Goal: Information Seeking & Learning: Learn about a topic

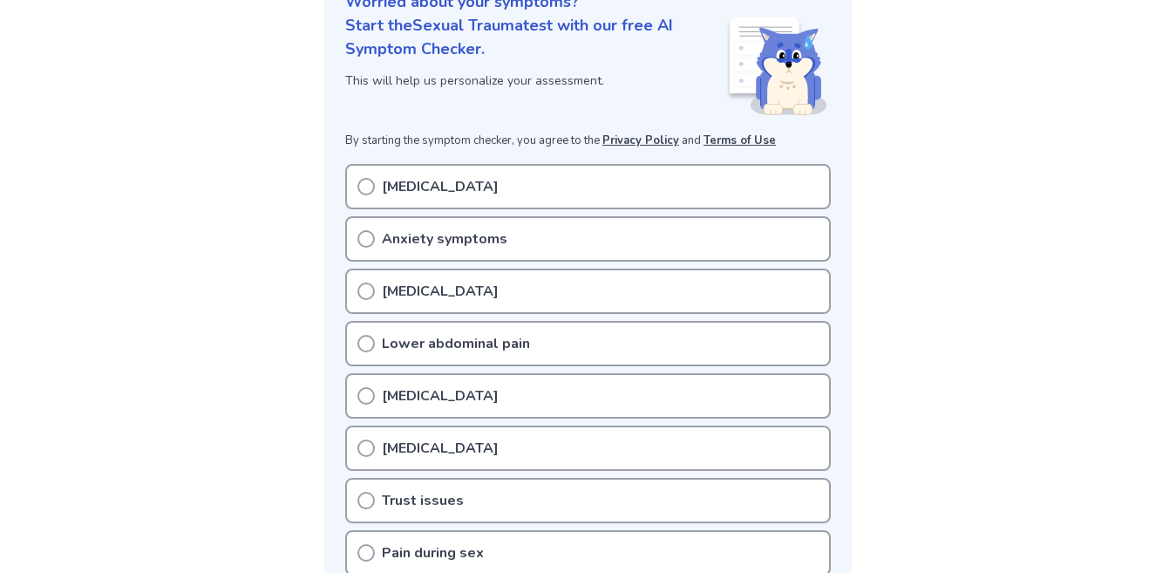
scroll to position [263, 0]
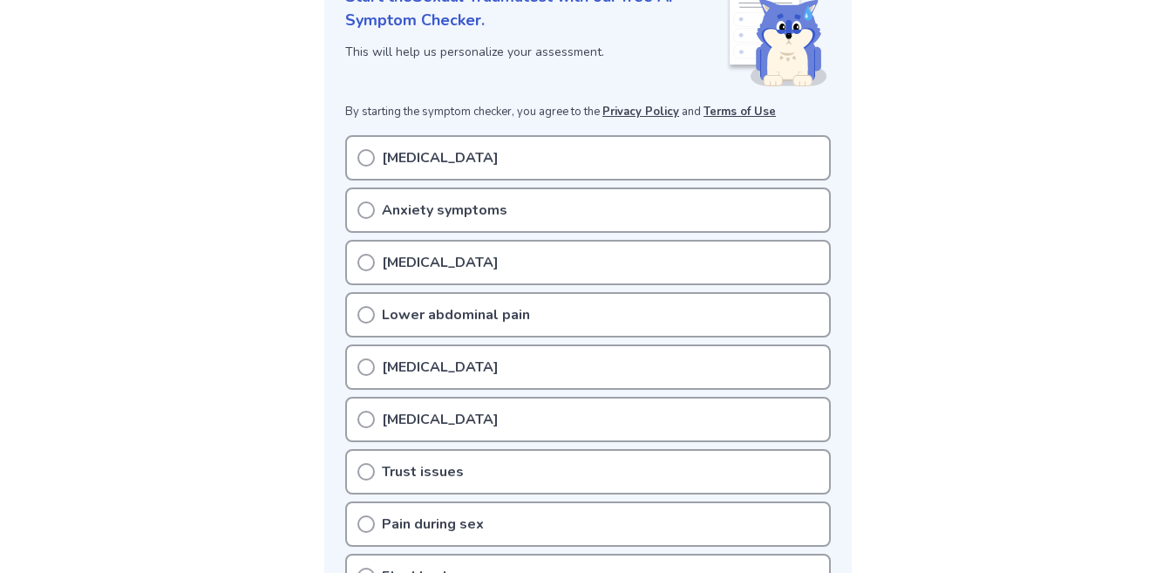
click at [529, 214] on div "Anxiety symptoms" at bounding box center [587, 209] width 485 height 45
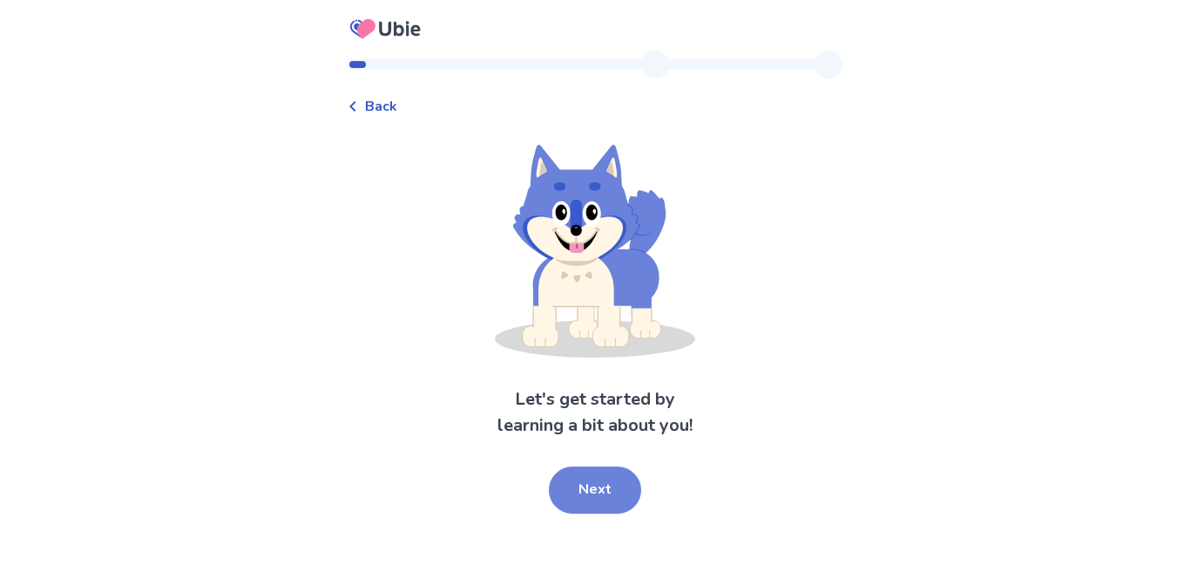
click at [586, 487] on button "Next" at bounding box center [595, 489] width 92 height 47
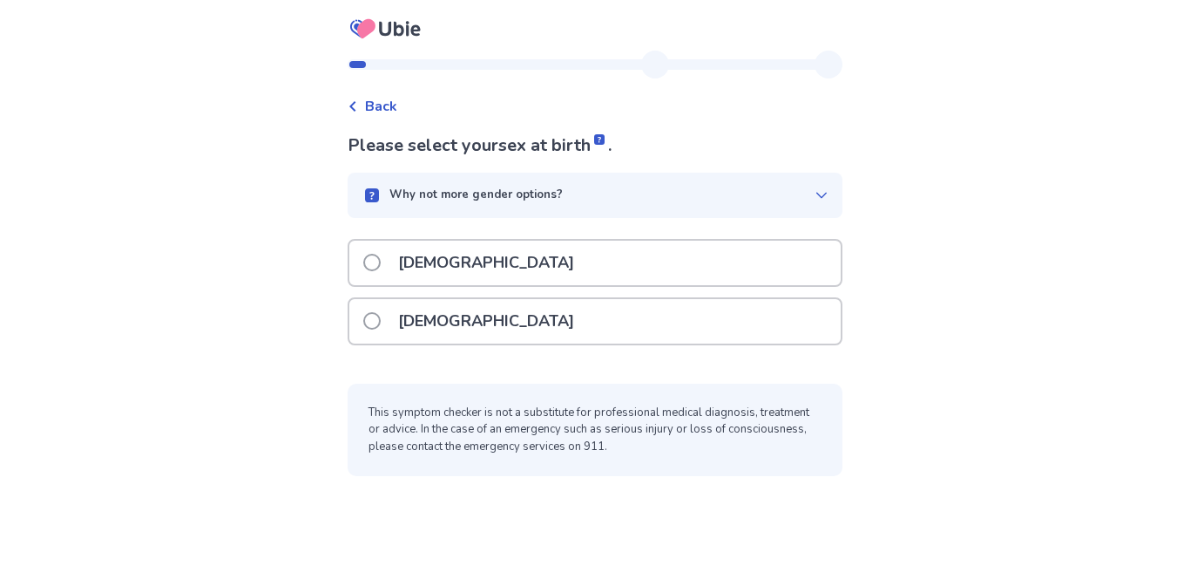
click at [463, 315] on p "[DEMOGRAPHIC_DATA]" at bounding box center [486, 321] width 197 height 44
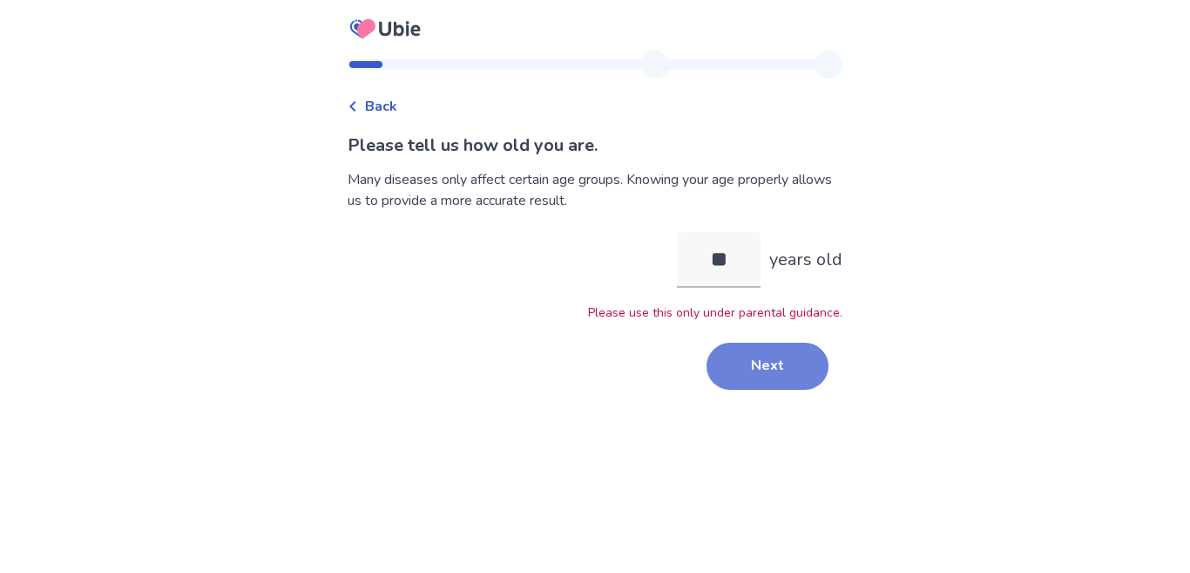
type input "**"
click at [763, 365] on button "Next" at bounding box center [768, 365] width 122 height 47
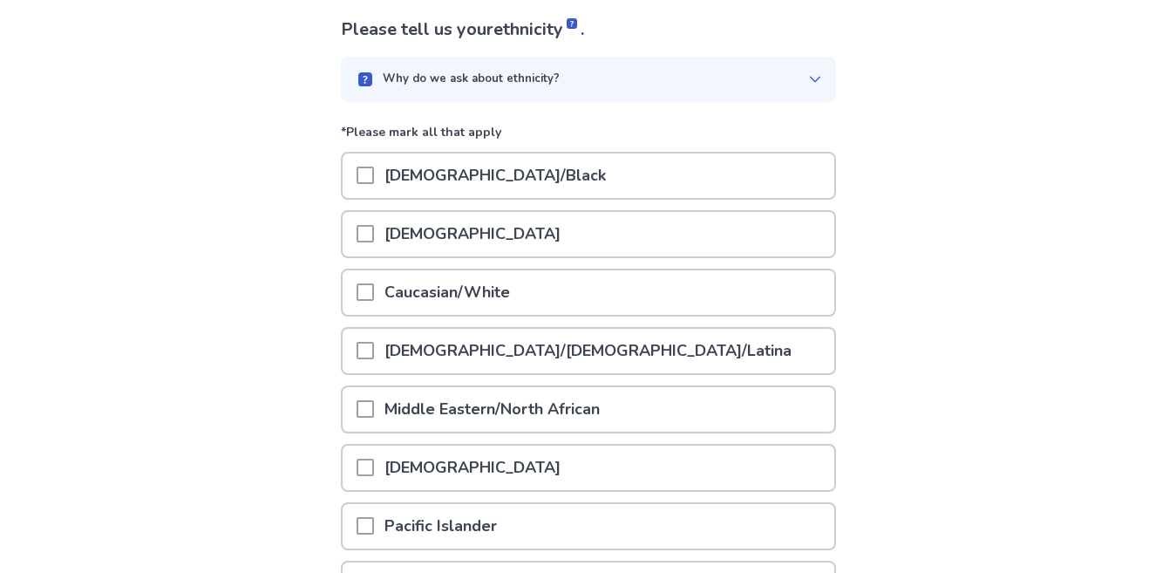
scroll to position [138, 0]
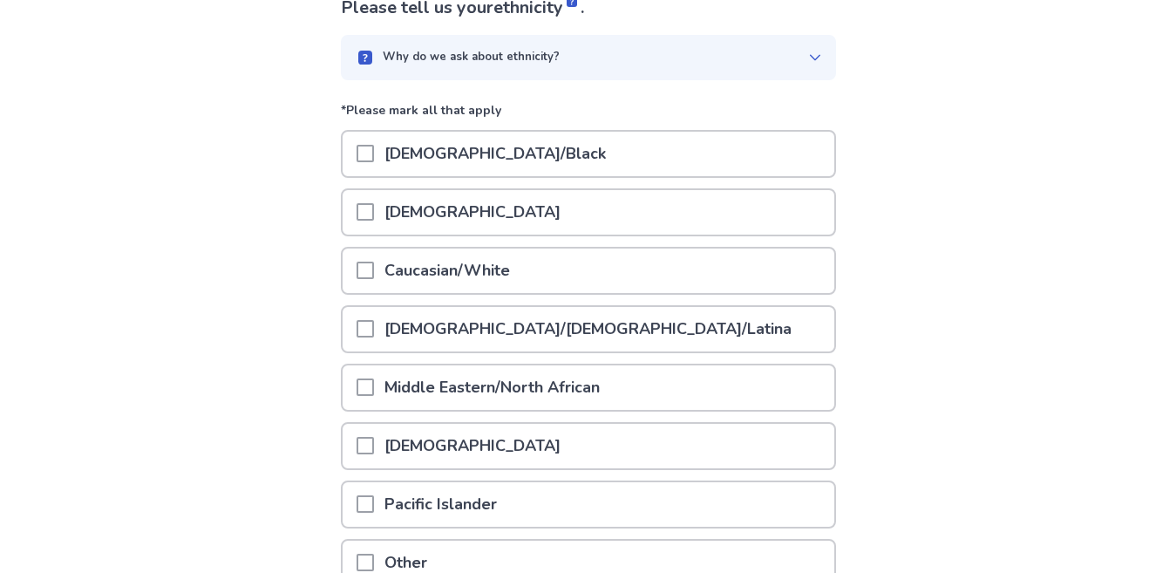
click at [517, 266] on p "Caucasian/White" at bounding box center [447, 270] width 146 height 44
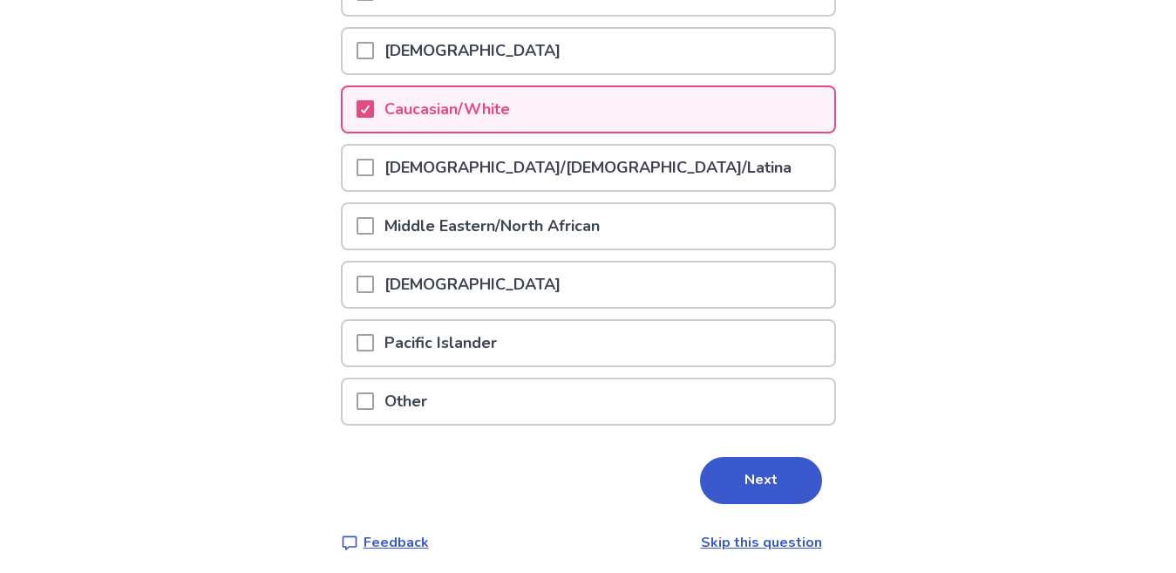
scroll to position [307, 0]
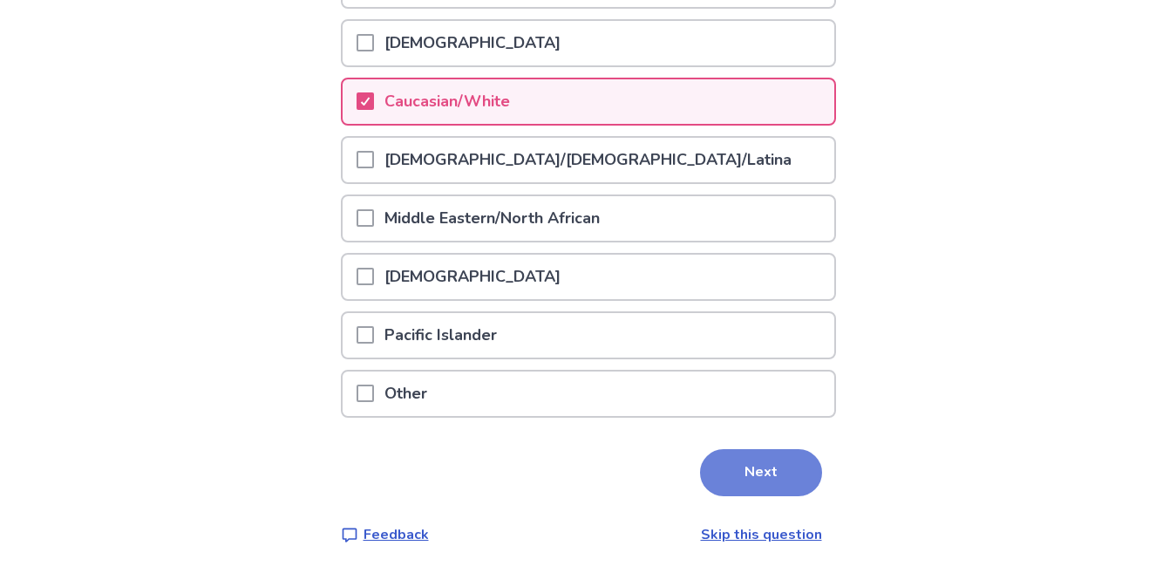
click at [739, 468] on button "Next" at bounding box center [761, 472] width 122 height 47
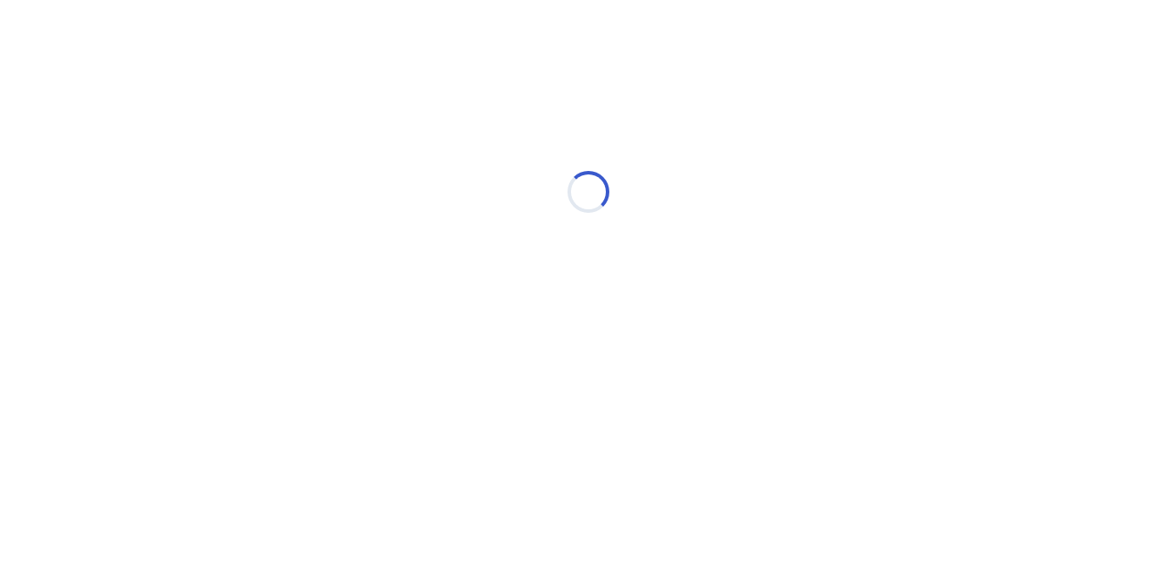
scroll to position [0, 0]
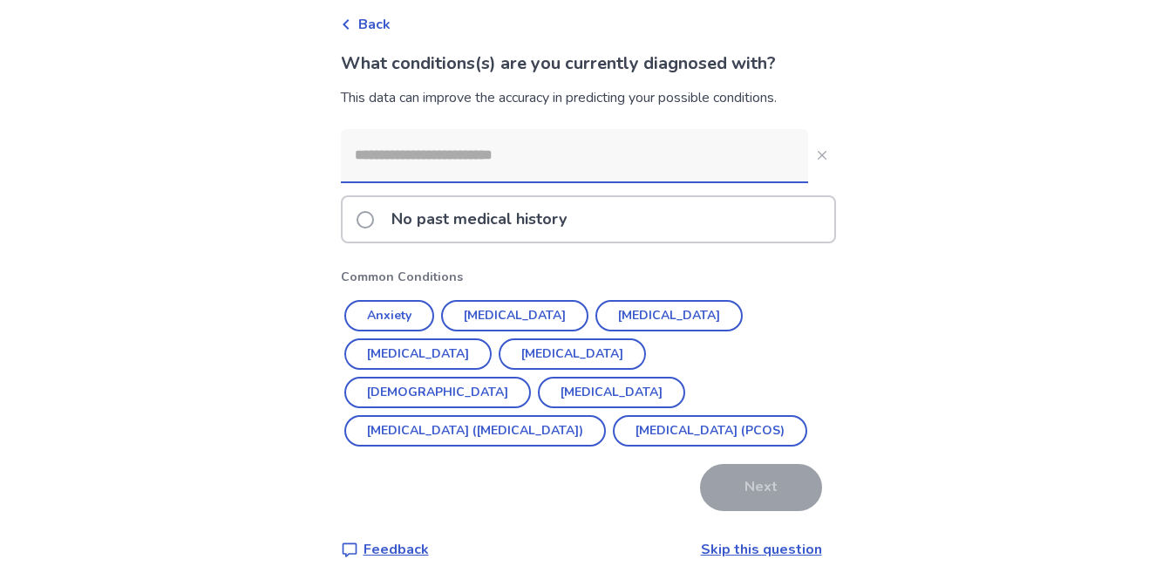
scroll to position [97, 0]
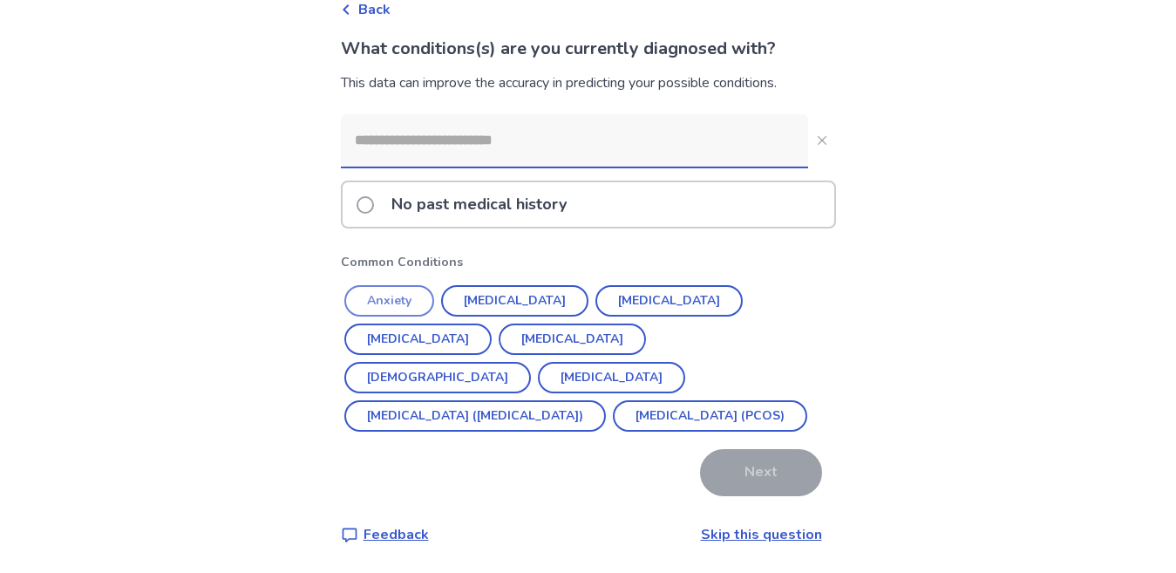
click at [401, 300] on button "Anxiety" at bounding box center [389, 300] width 90 height 31
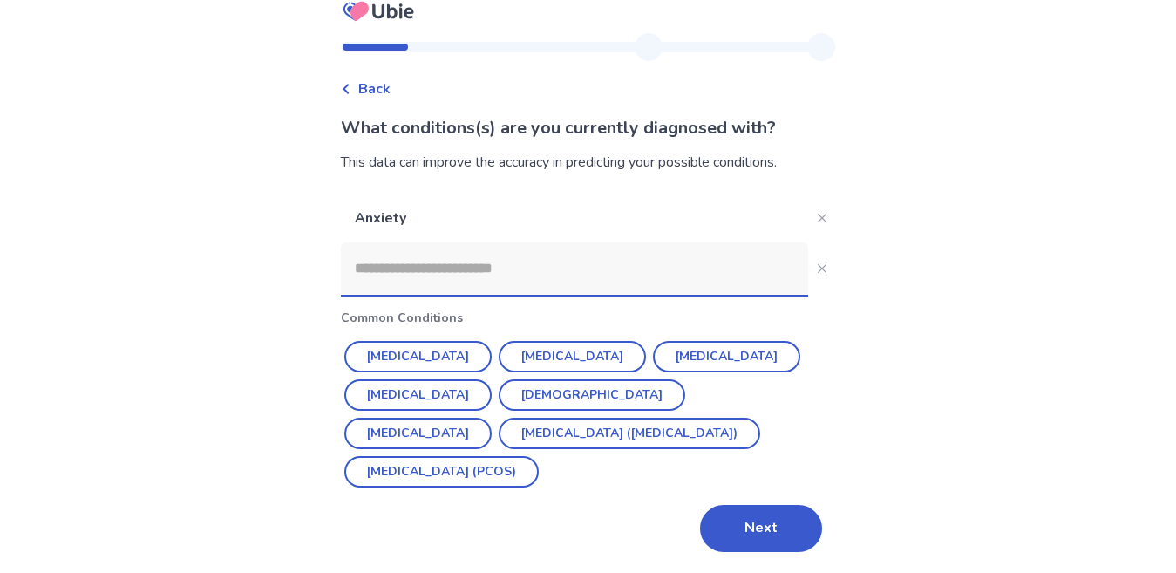
click at [559, 274] on input at bounding box center [574, 268] width 467 height 52
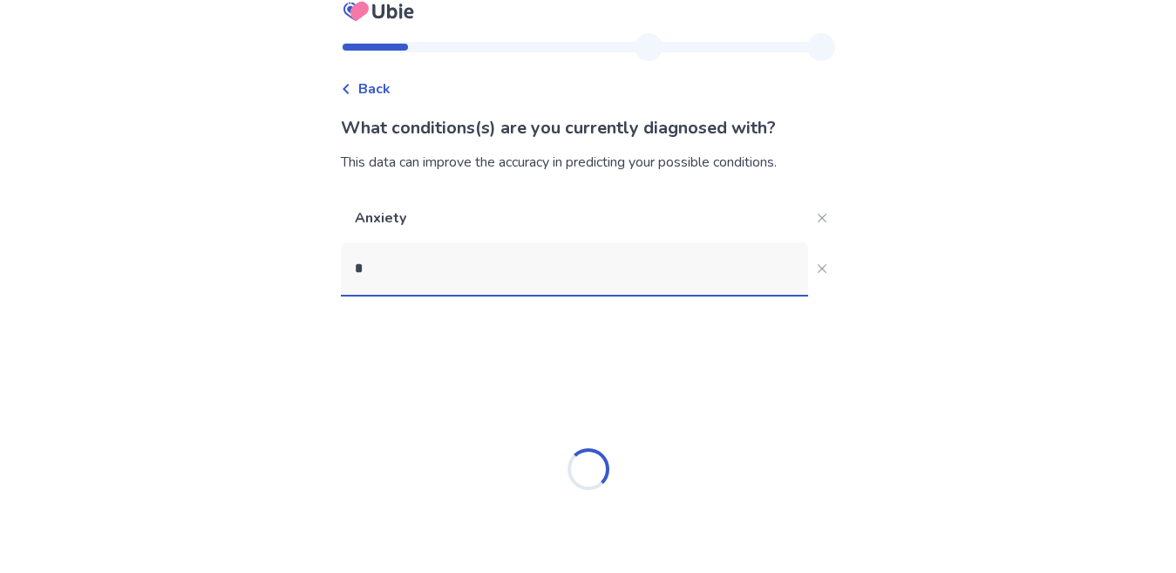
scroll to position [0, 0]
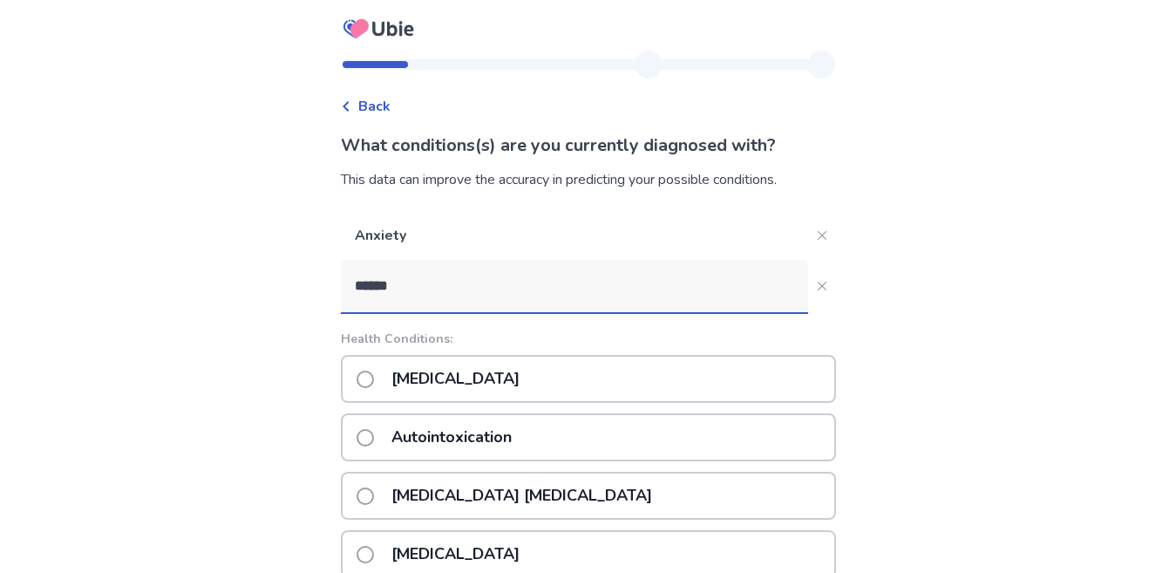
type input "******"
click at [362, 377] on span at bounding box center [364, 378] width 17 height 17
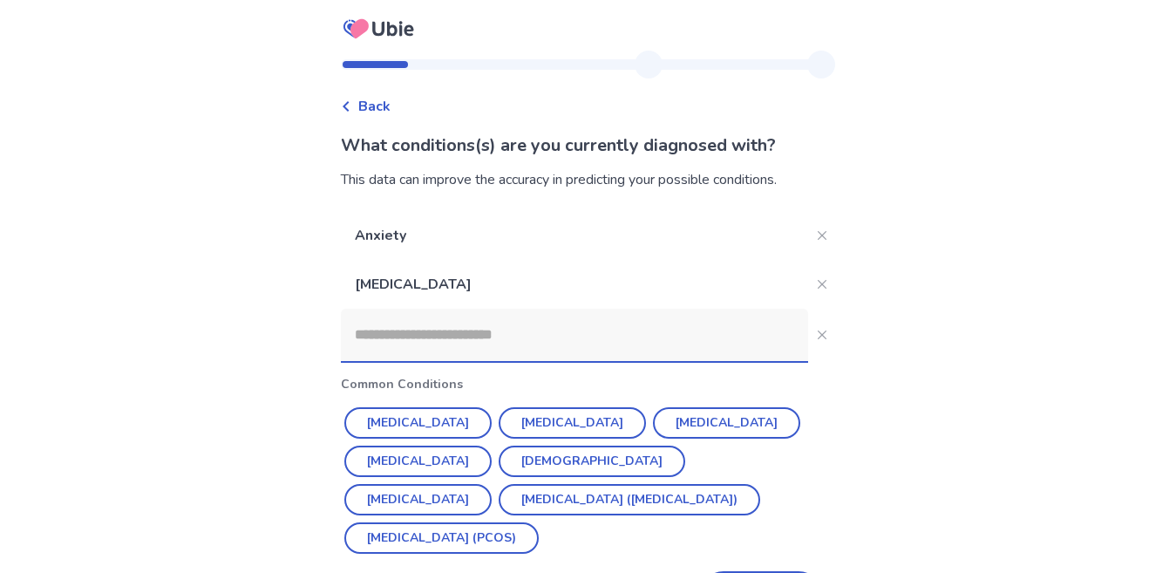
click at [472, 337] on input at bounding box center [574, 334] width 467 height 52
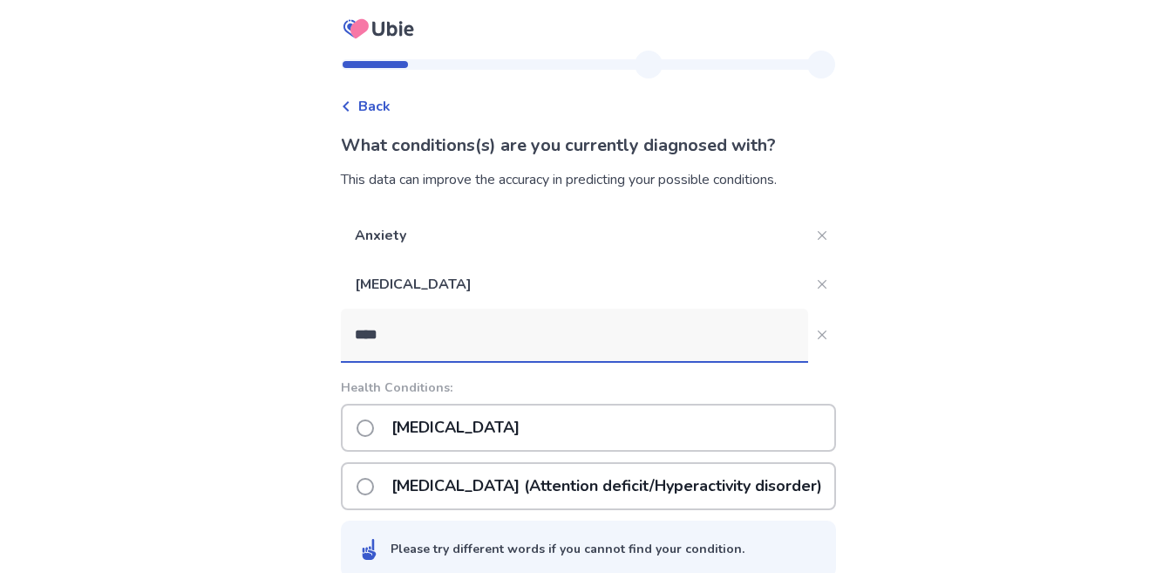
type input "****"
click at [362, 490] on span at bounding box center [364, 486] width 17 height 17
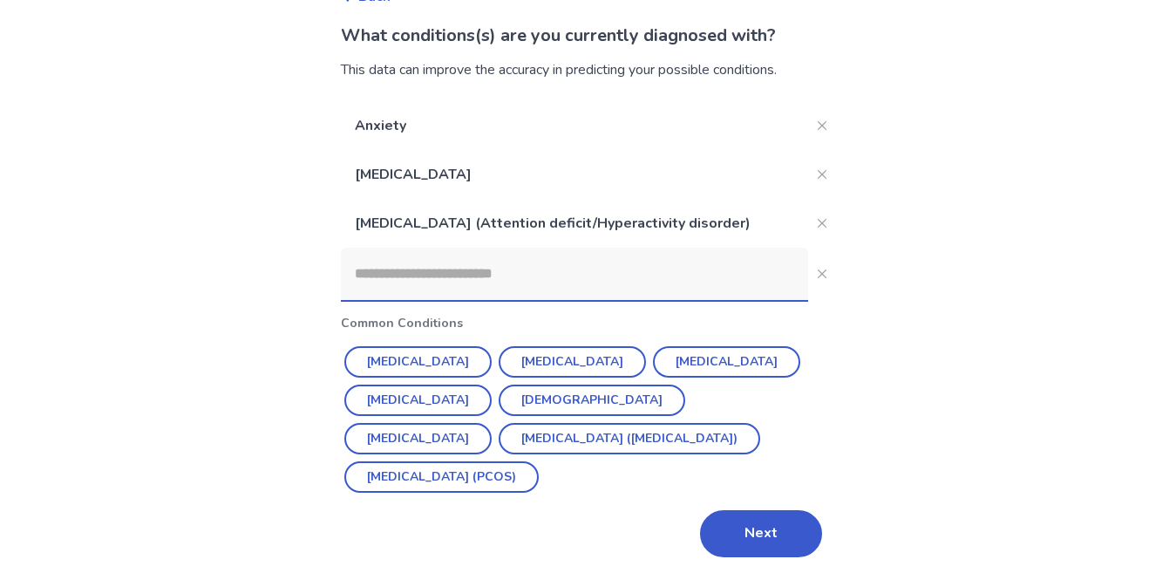
scroll to position [115, 0]
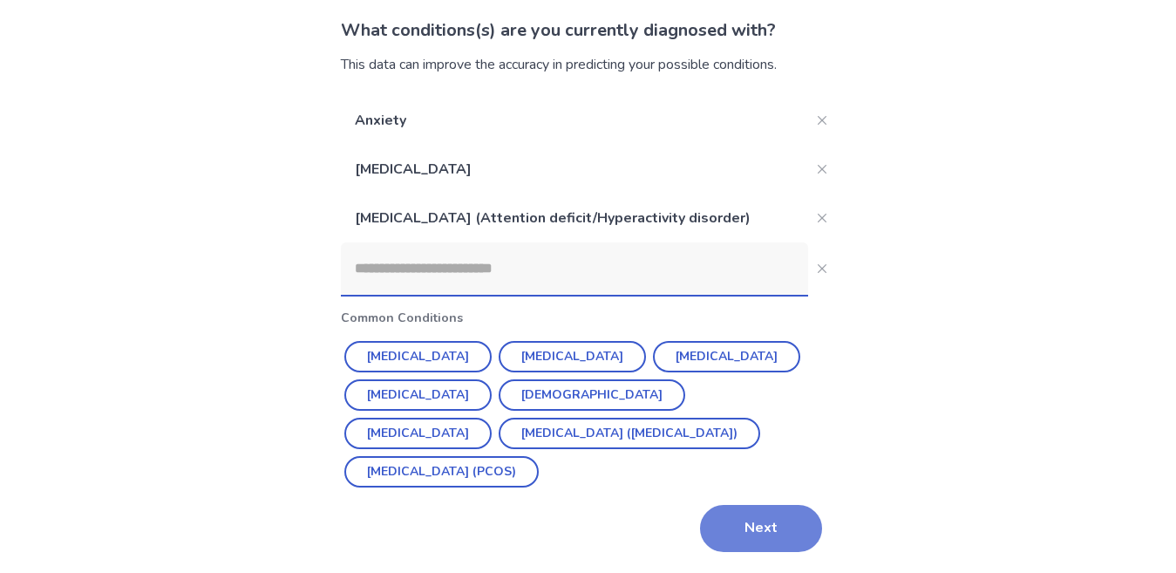
click at [758, 505] on button "Next" at bounding box center [761, 528] width 122 height 47
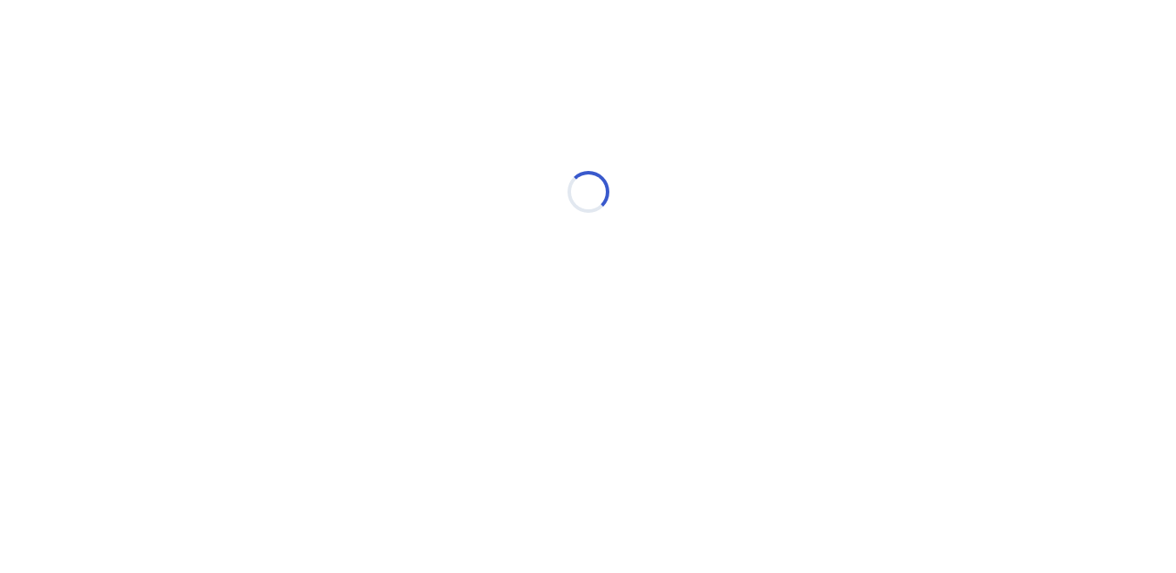
scroll to position [0, 0]
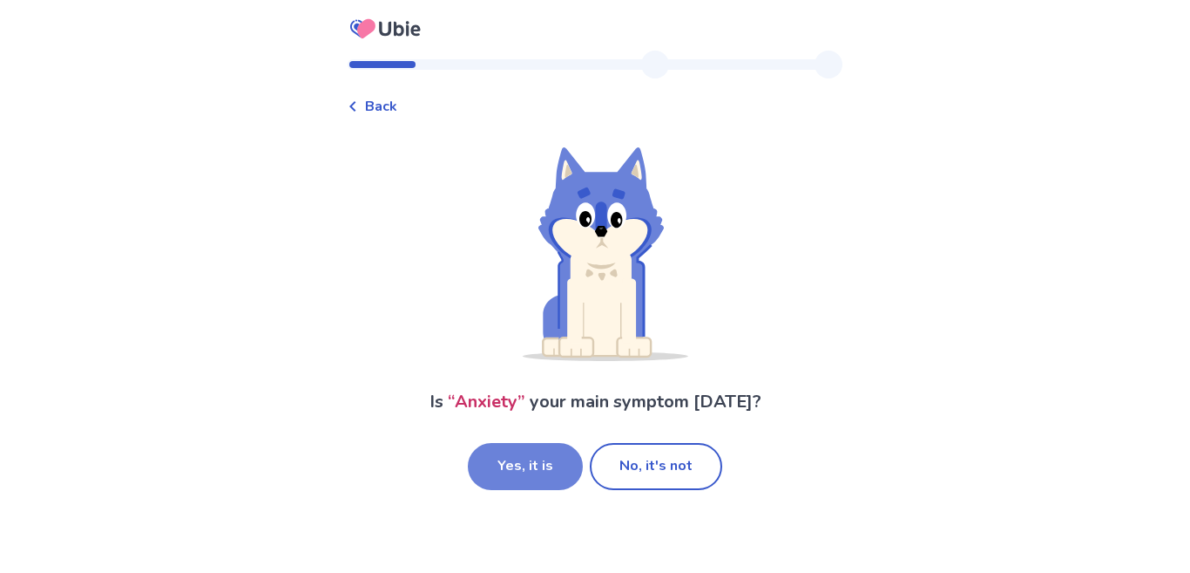
click at [530, 474] on button "Yes, it is" at bounding box center [525, 466] width 115 height 47
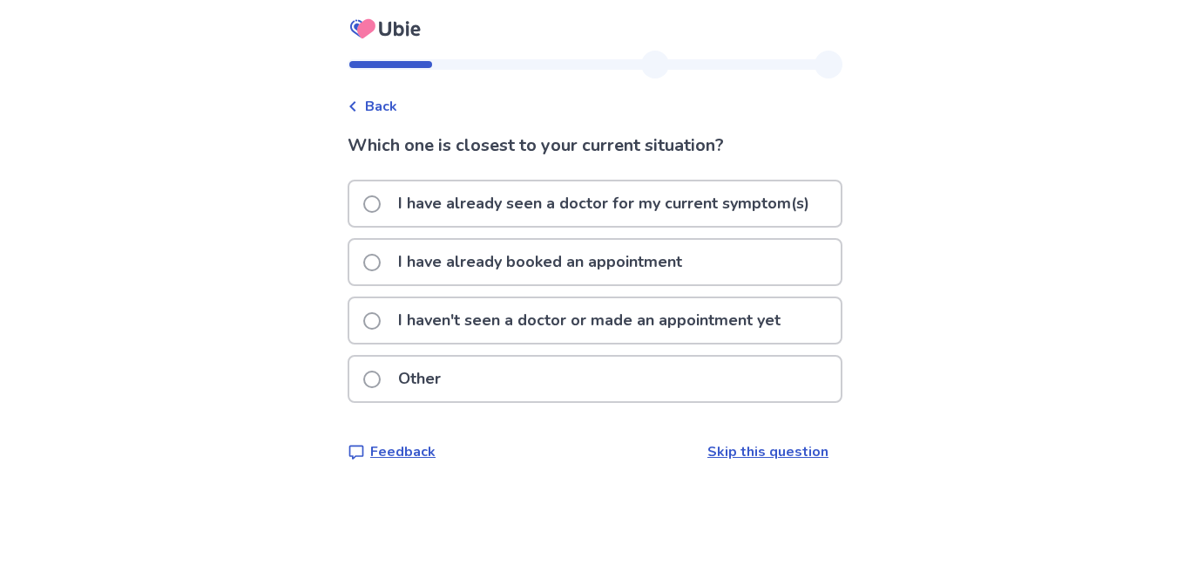
click at [384, 387] on label "Other" at bounding box center [407, 378] width 88 height 44
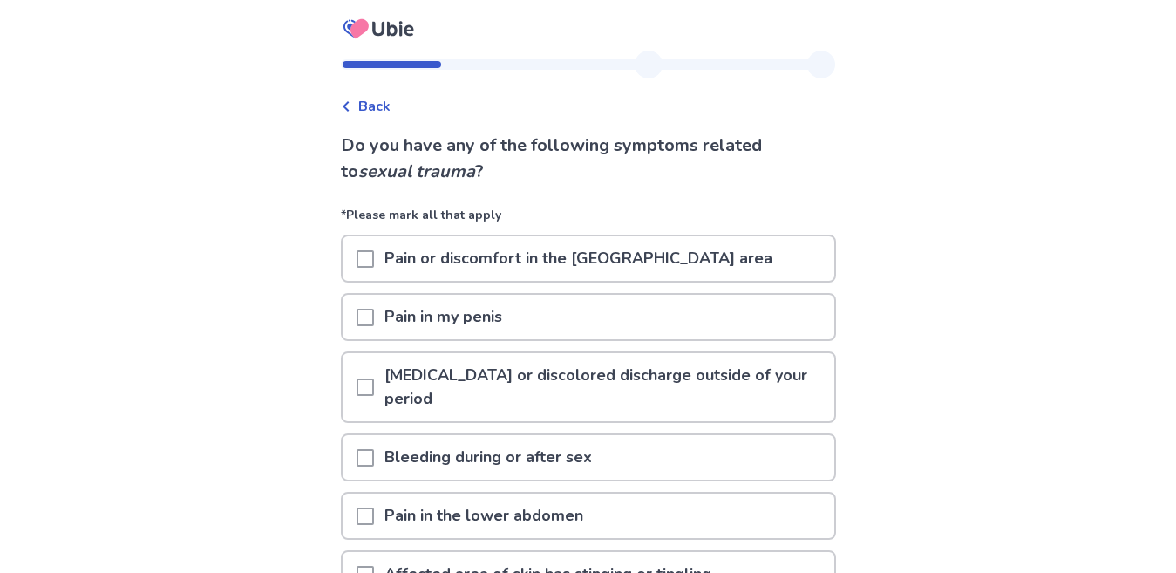
click at [359, 259] on span at bounding box center [364, 258] width 17 height 17
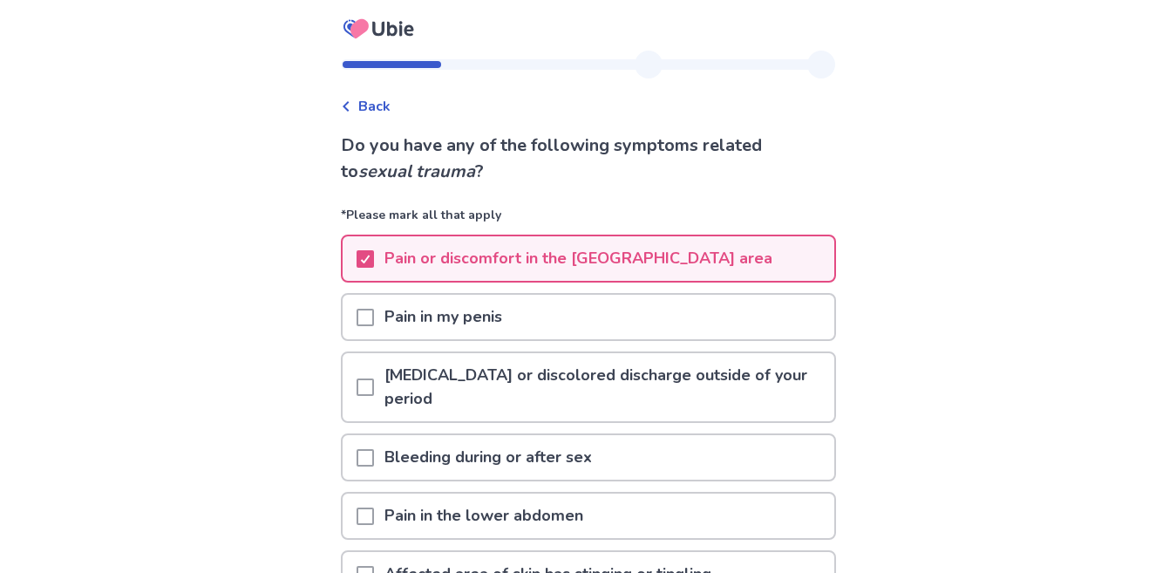
scroll to position [414, 0]
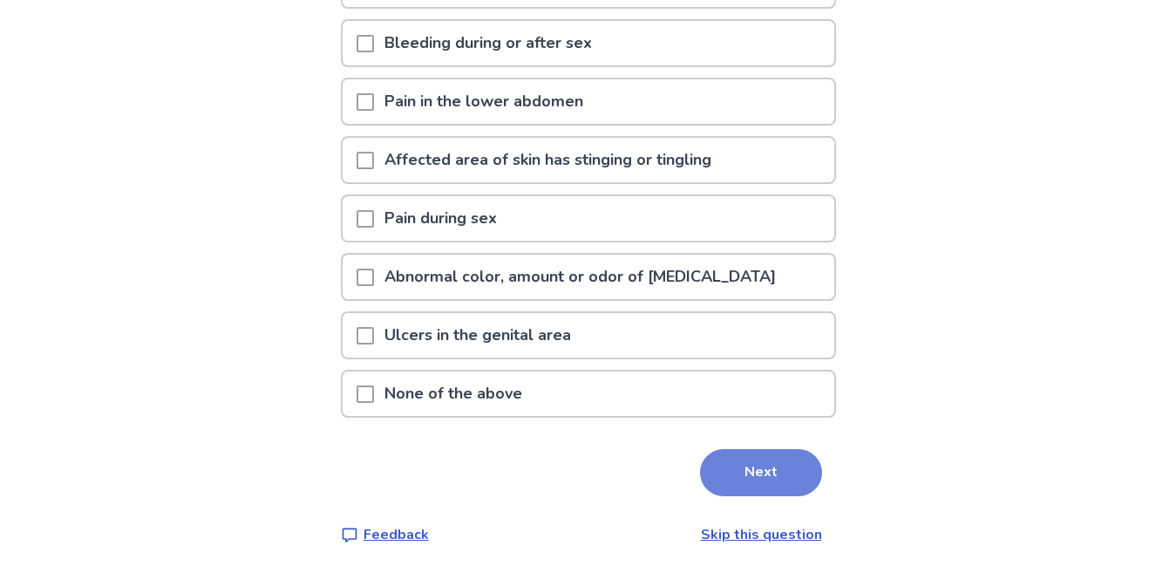
click at [770, 478] on button "Next" at bounding box center [761, 472] width 122 height 47
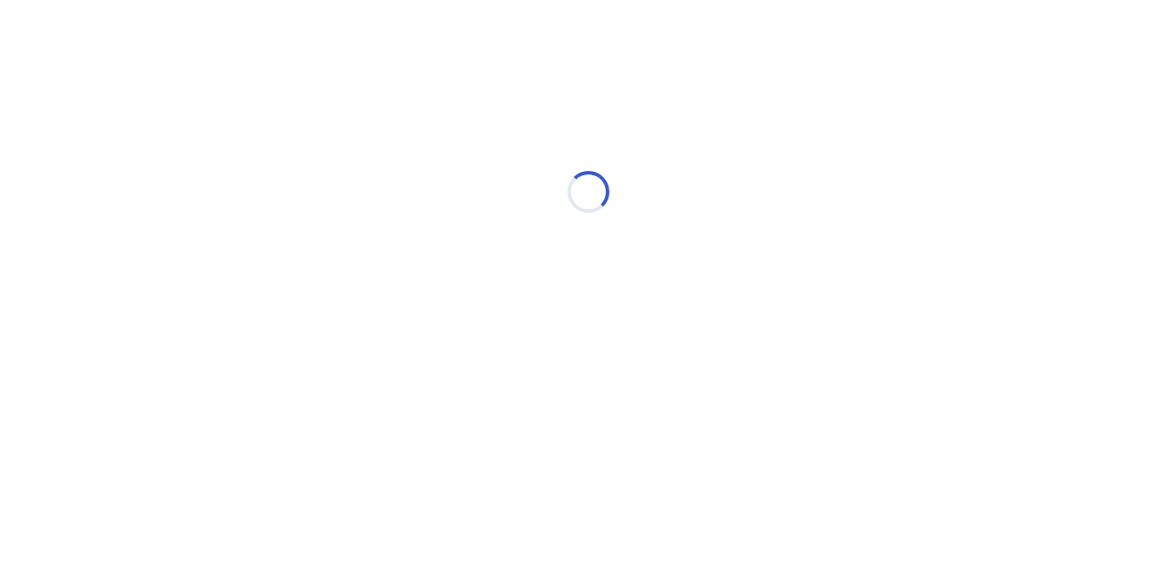
scroll to position [0, 0]
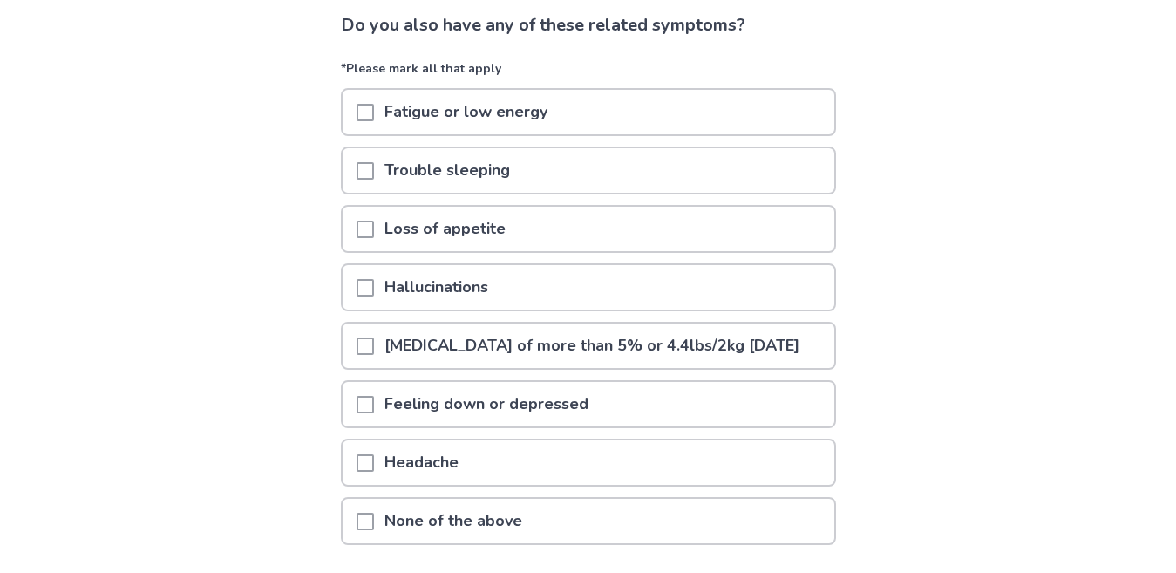
scroll to position [122, 0]
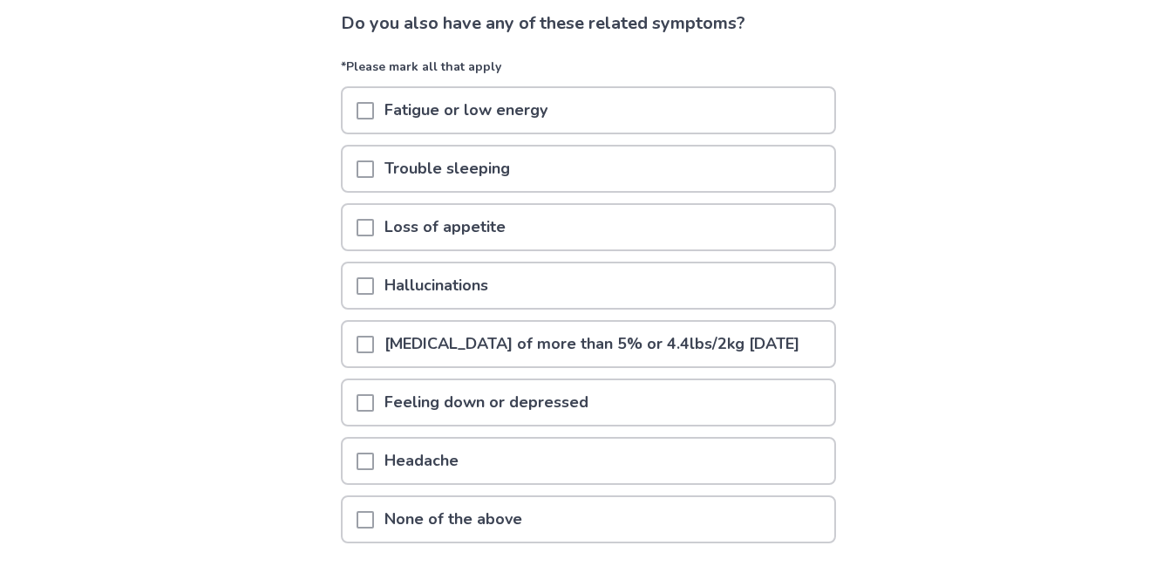
click at [354, 169] on div "Trouble sleeping" at bounding box center [587, 168] width 491 height 44
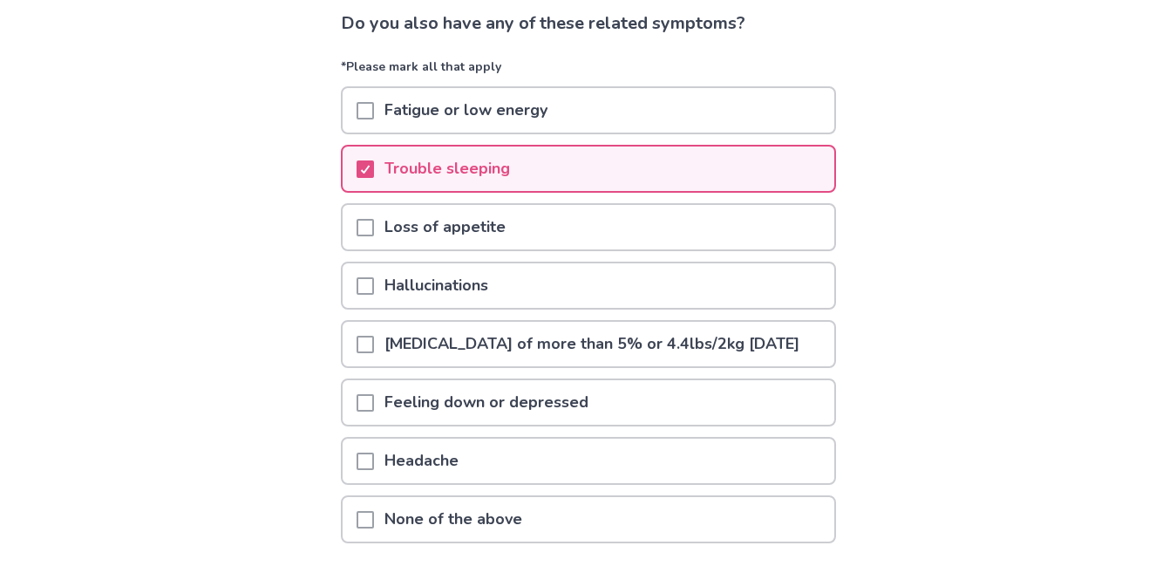
click at [371, 288] on span at bounding box center [364, 285] width 17 height 17
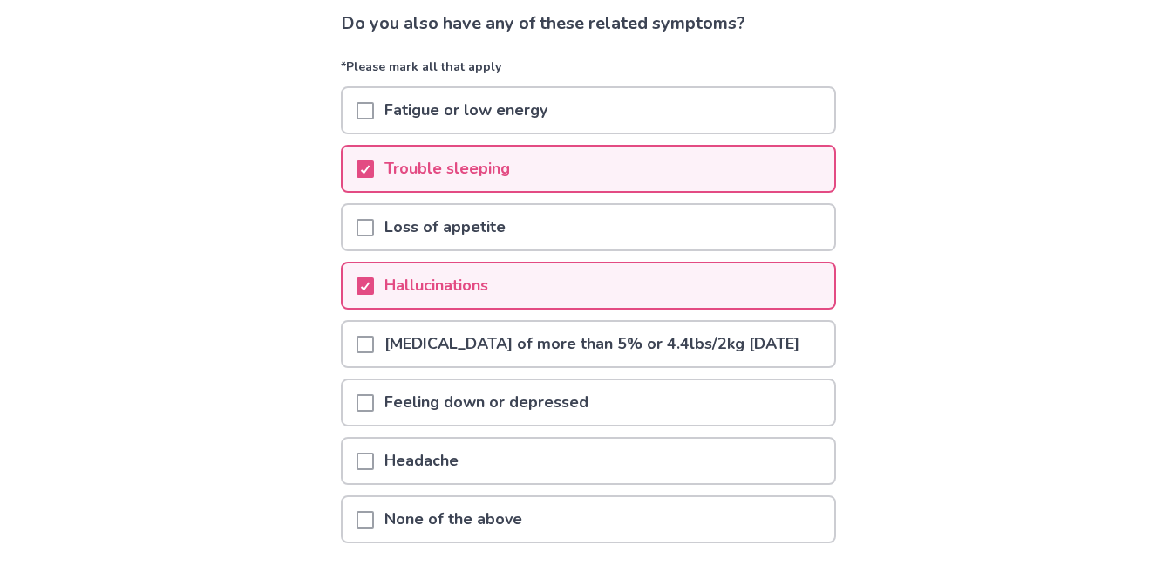
click at [363, 470] on span at bounding box center [364, 460] width 17 height 17
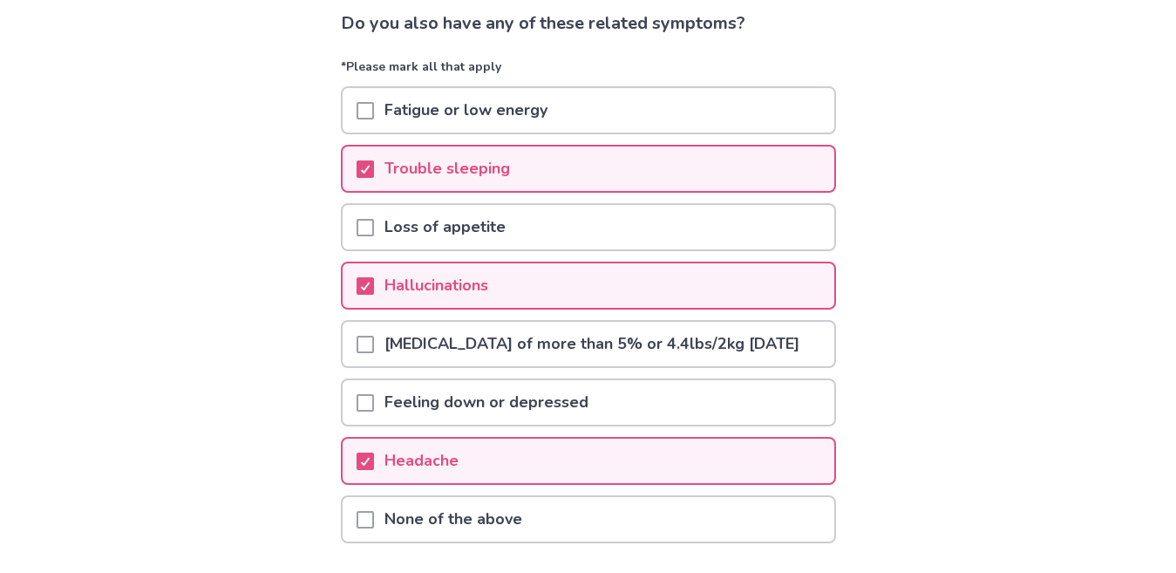
click at [371, 117] on span at bounding box center [364, 110] width 17 height 17
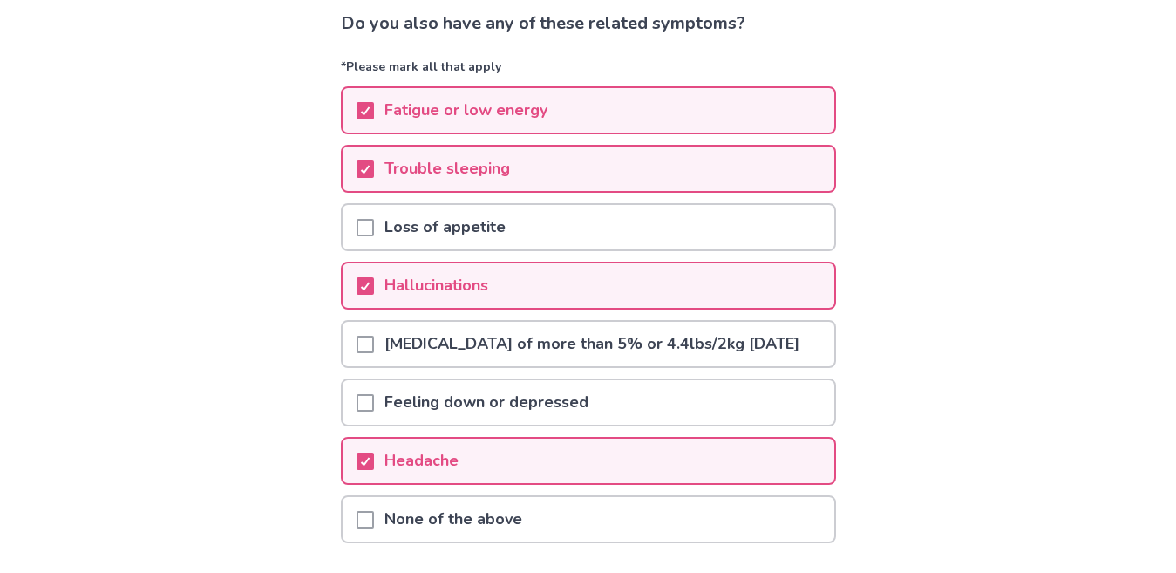
scroll to position [271, 0]
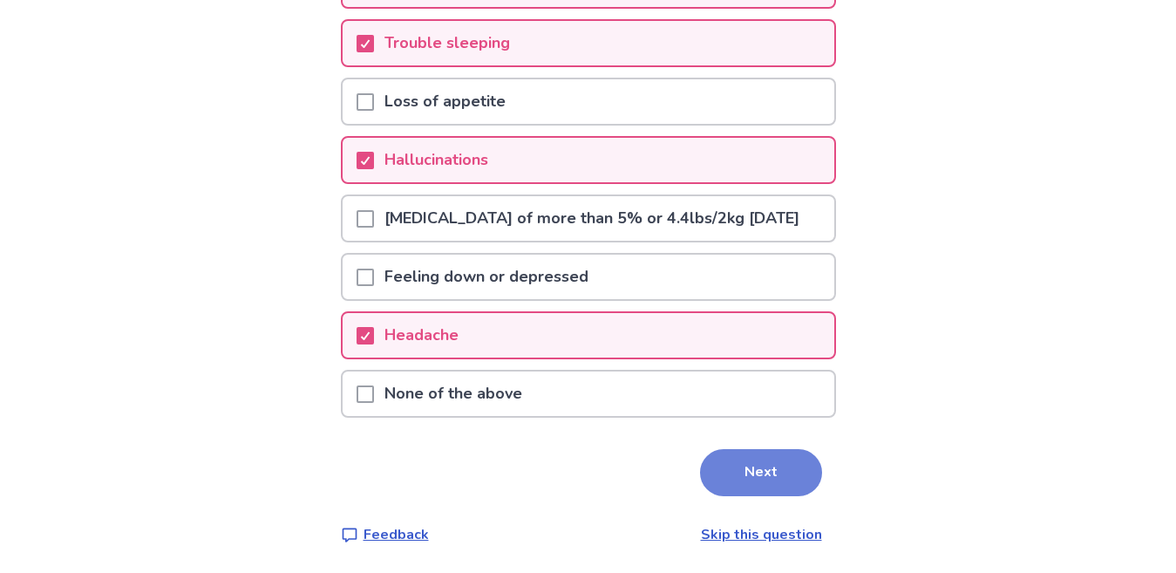
click at [762, 473] on button "Next" at bounding box center [761, 472] width 122 height 47
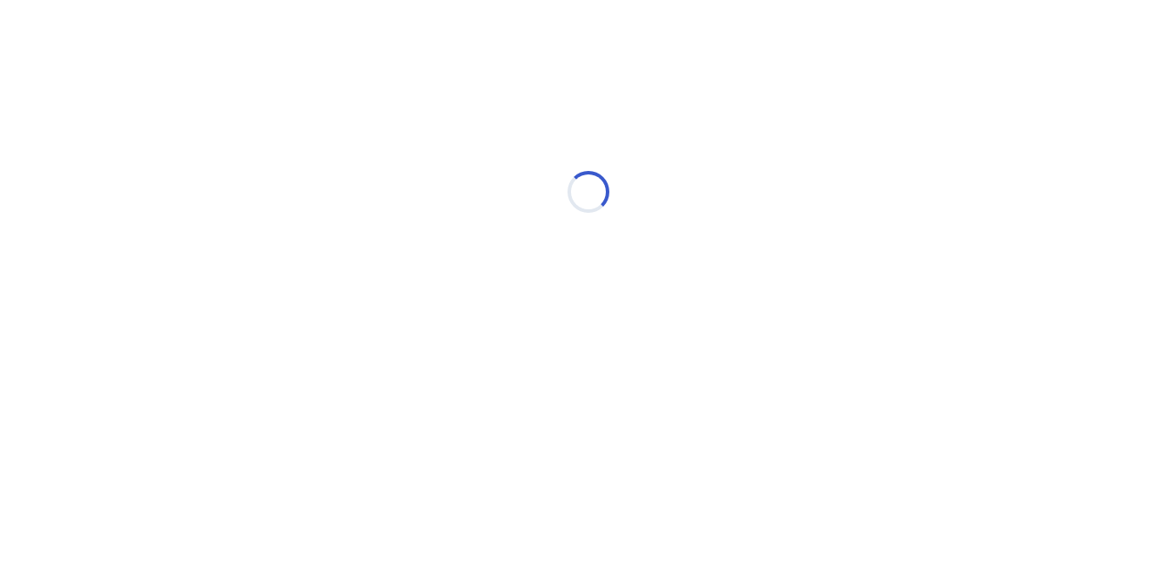
scroll to position [0, 0]
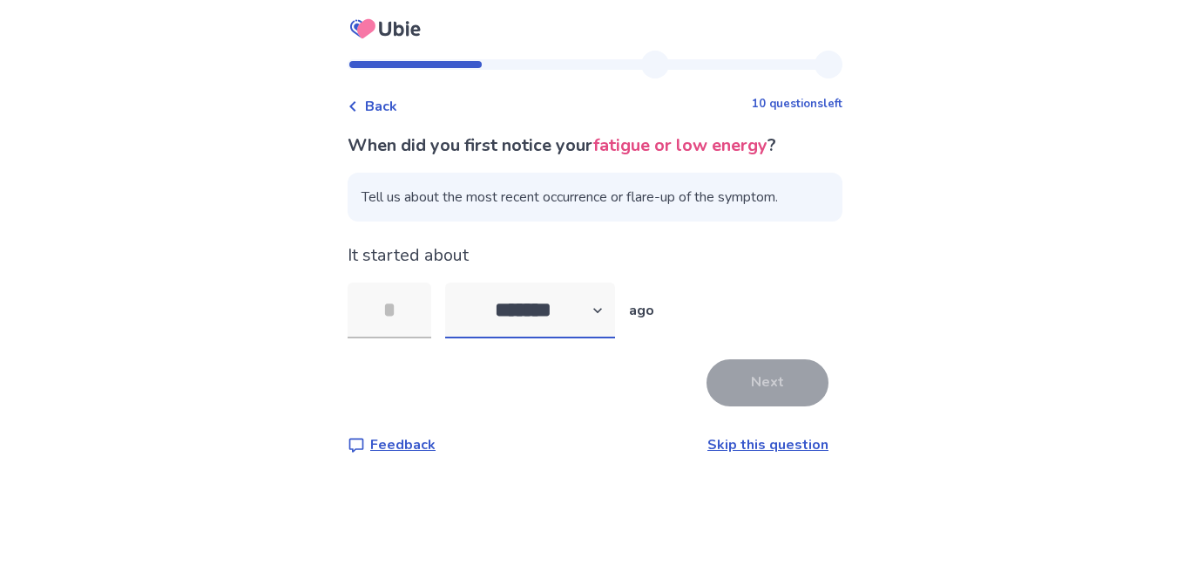
click at [608, 318] on select "******* ****** ******* ******** *******" at bounding box center [530, 310] width 170 height 56
click at [445, 282] on select "******* ****** ******* ******** *******" at bounding box center [530, 310] width 170 height 56
click at [581, 329] on select "******* ****** ******* ******** *******" at bounding box center [530, 310] width 170 height 56
select select "*"
click at [445, 282] on select "******* ****** ******* ******** *******" at bounding box center [530, 310] width 170 height 56
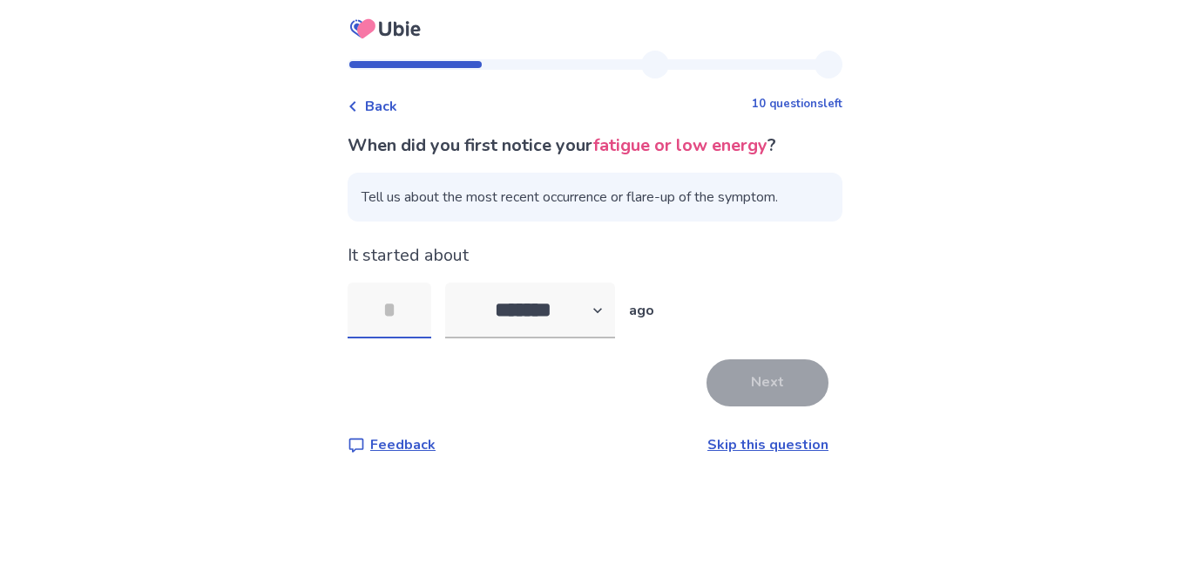
click at [388, 310] on input "tel" at bounding box center [390, 310] width 84 height 56
type input "*"
click at [783, 391] on button "Next" at bounding box center [768, 382] width 122 height 47
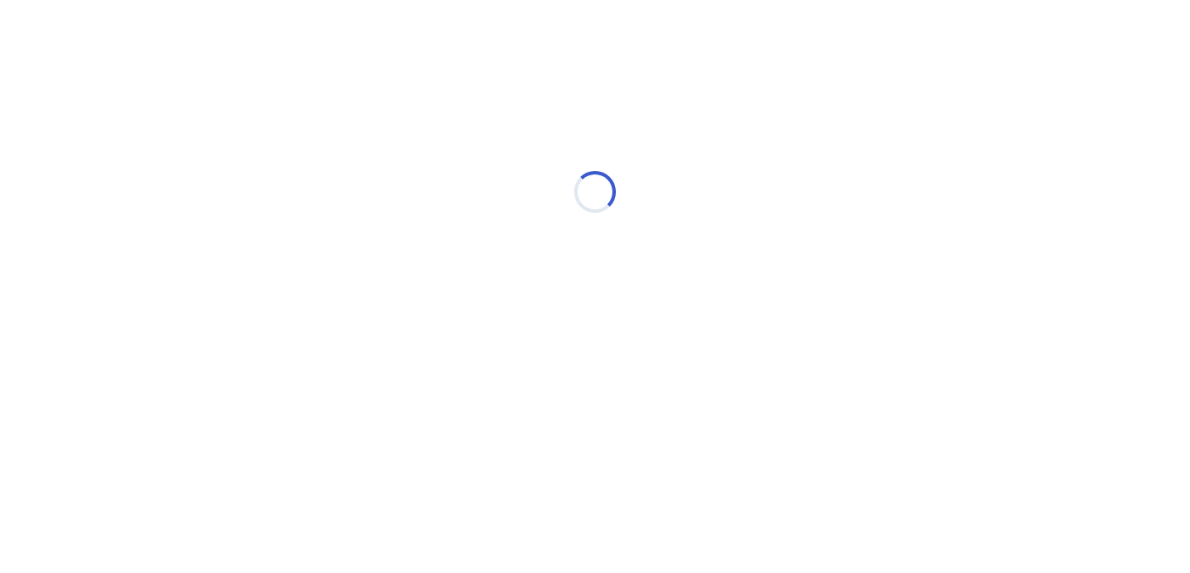
select select "*"
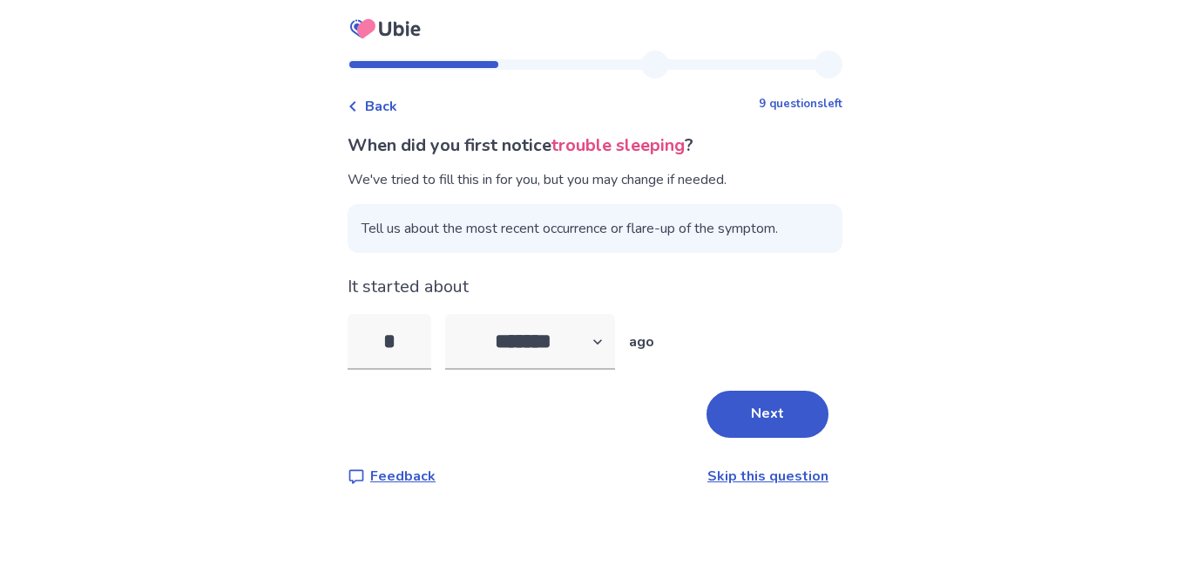
click at [783, 391] on button "Next" at bounding box center [768, 413] width 122 height 47
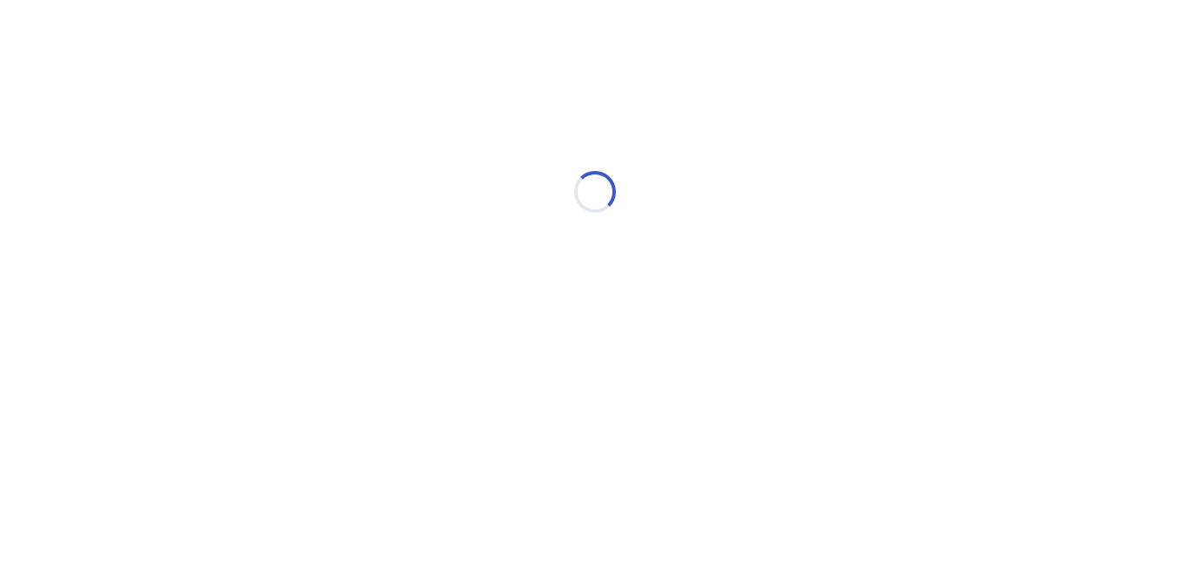
select select "*"
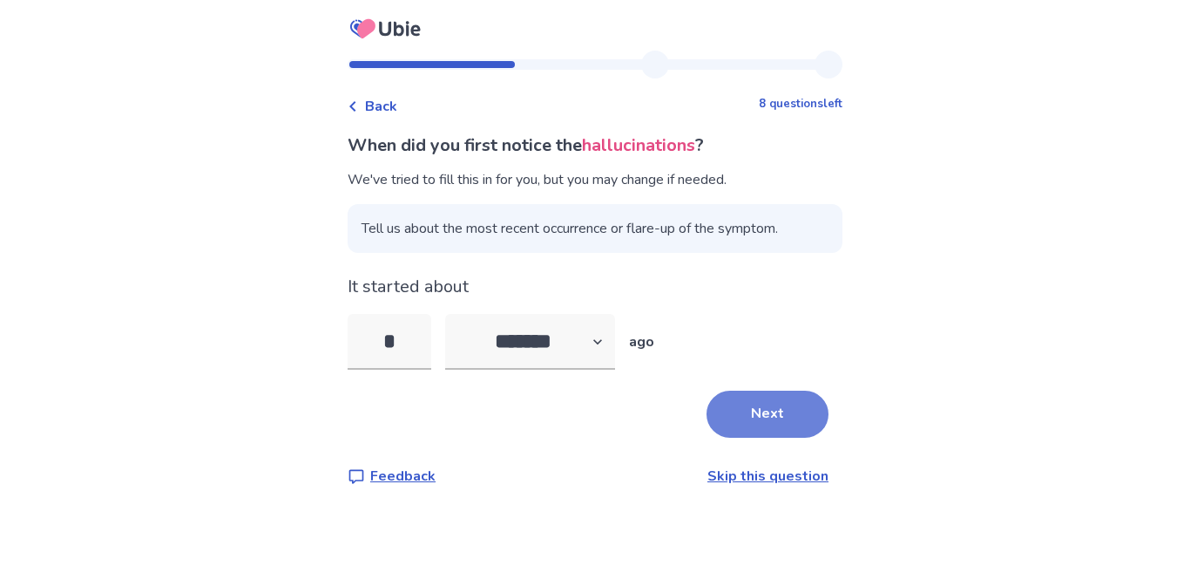
type input "*"
click at [762, 417] on button "Next" at bounding box center [768, 413] width 122 height 47
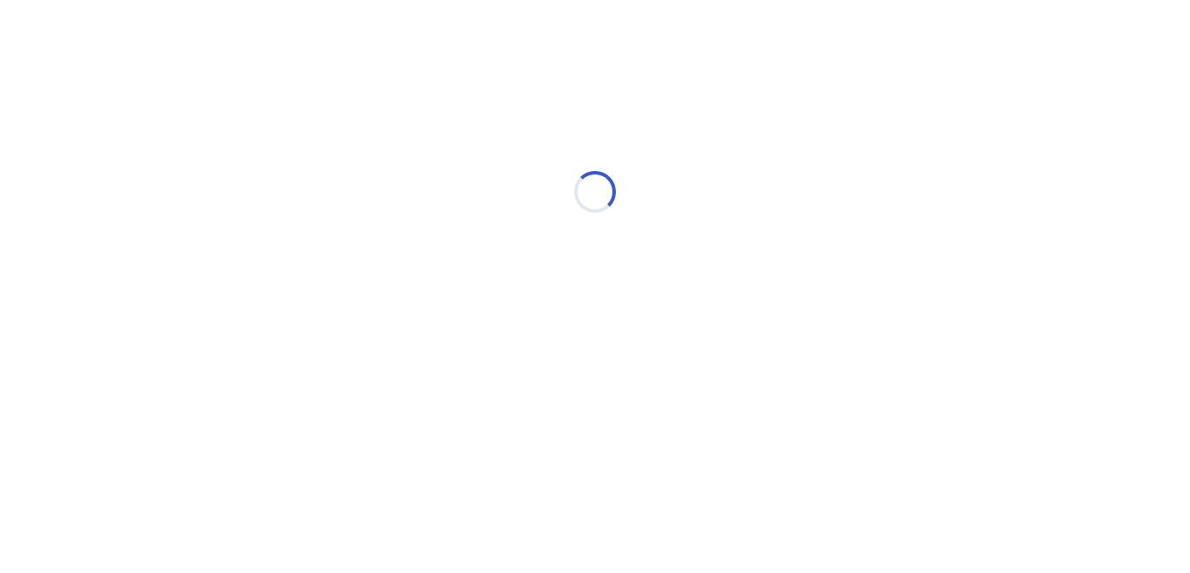
select select "*"
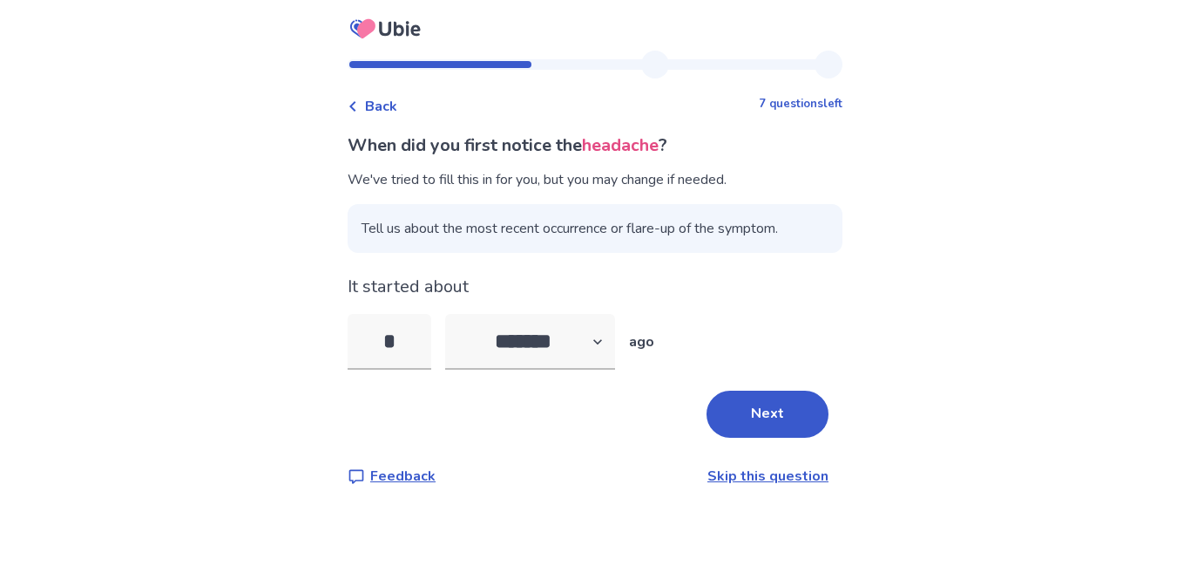
click at [762, 417] on button "Next" at bounding box center [768, 413] width 122 height 47
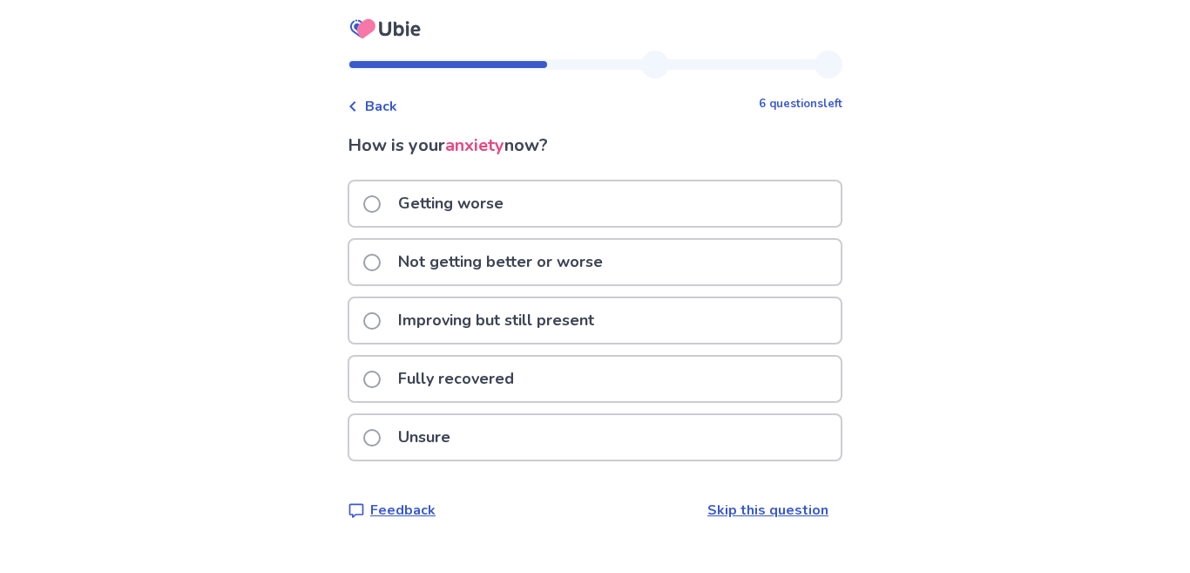
click at [377, 268] on span at bounding box center [371, 262] width 17 height 17
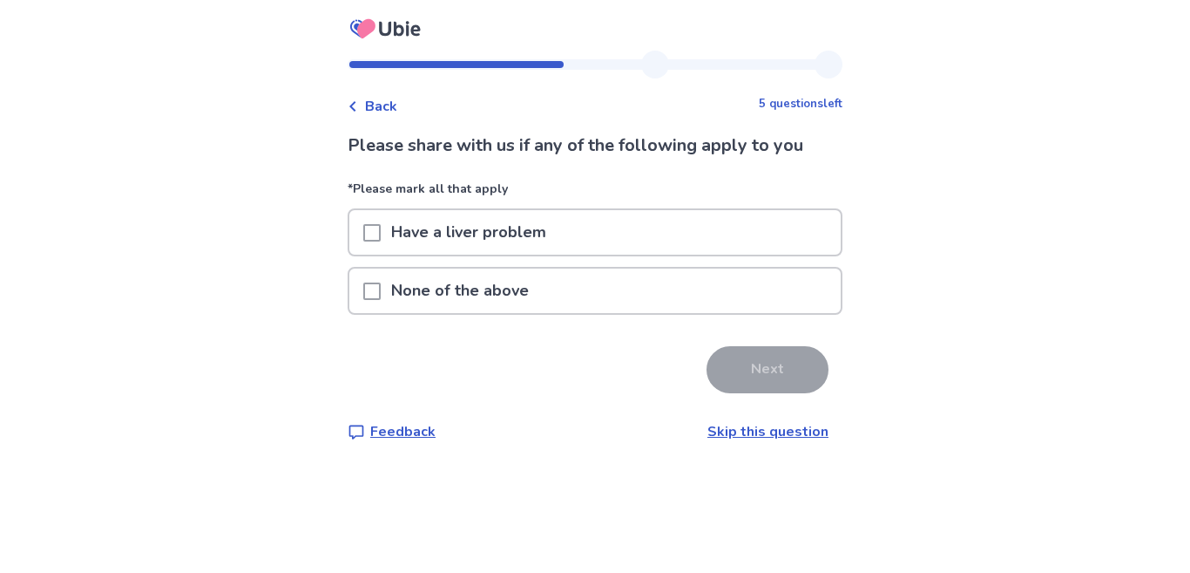
click at [365, 291] on span at bounding box center [371, 290] width 17 height 17
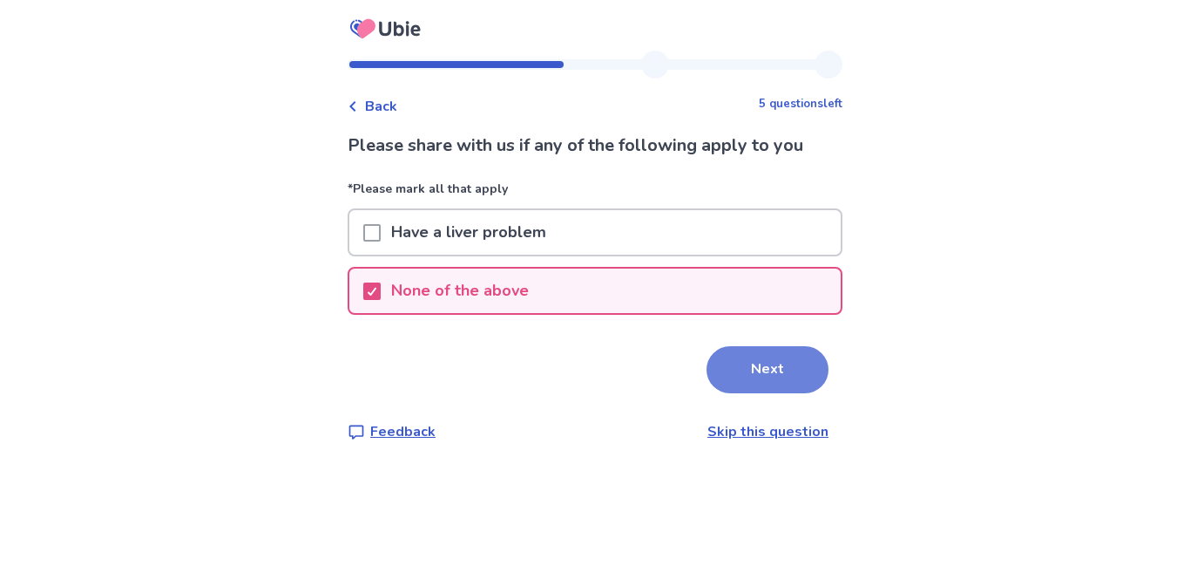
click at [728, 373] on button "Next" at bounding box center [768, 369] width 122 height 47
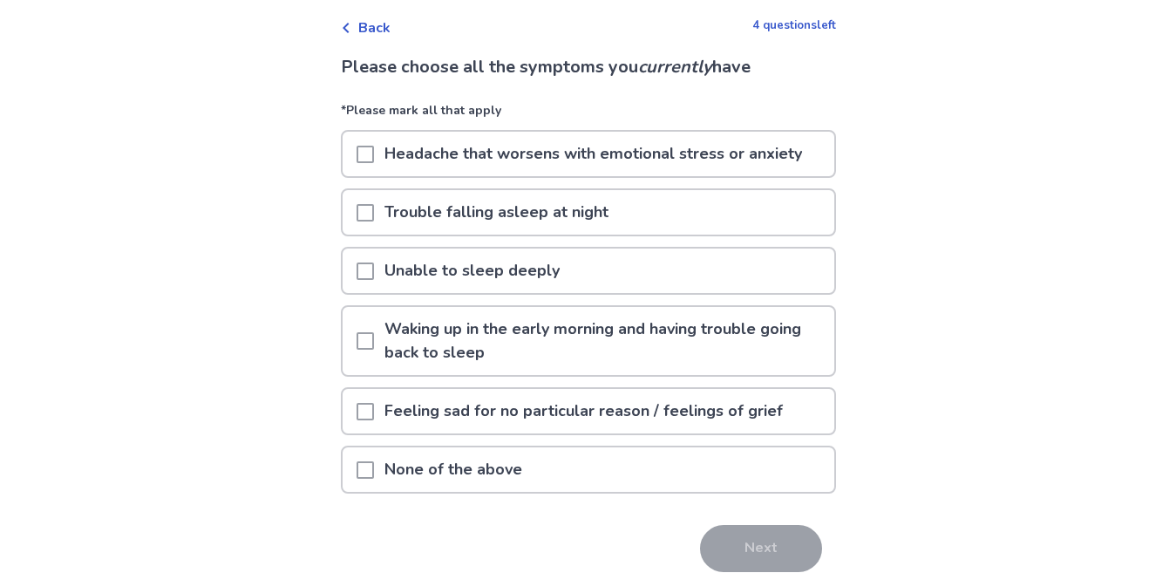
scroll to position [97, 0]
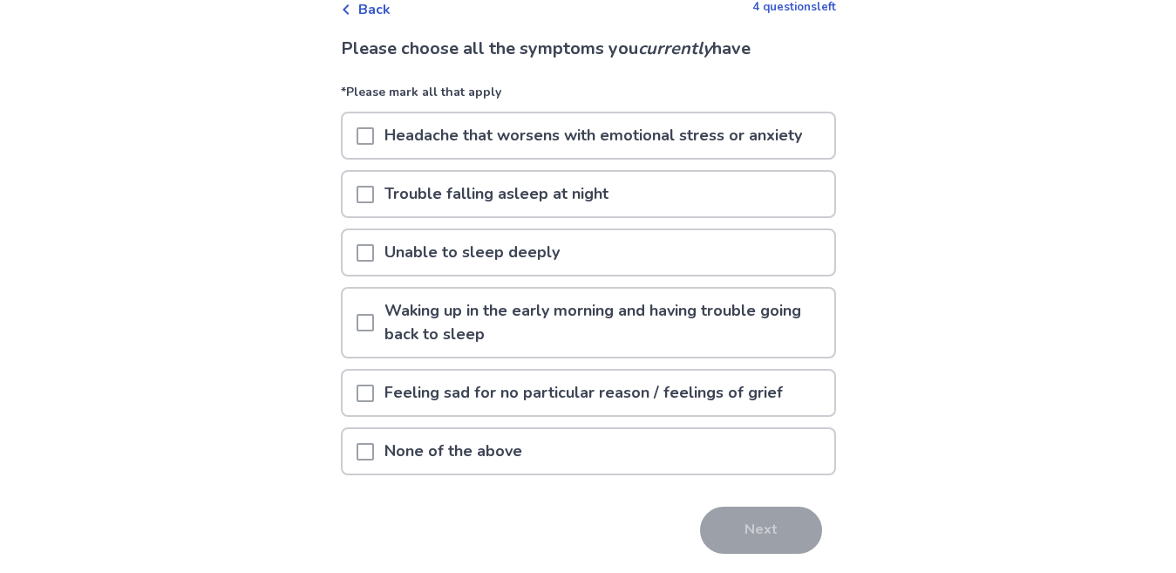
click at [360, 134] on span at bounding box center [364, 135] width 17 height 17
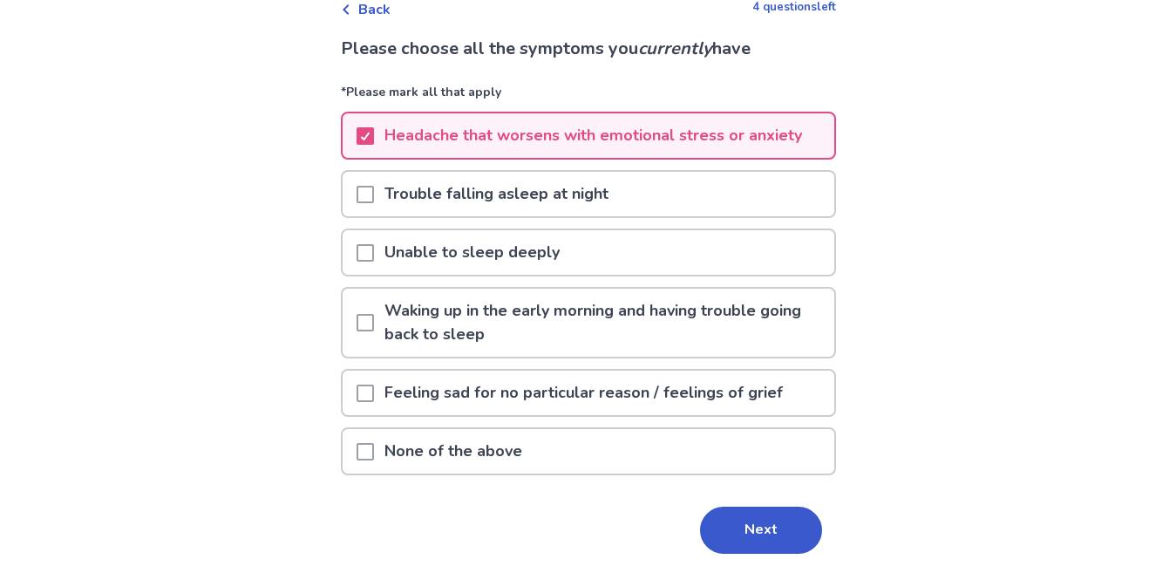
click at [360, 193] on span at bounding box center [364, 194] width 17 height 17
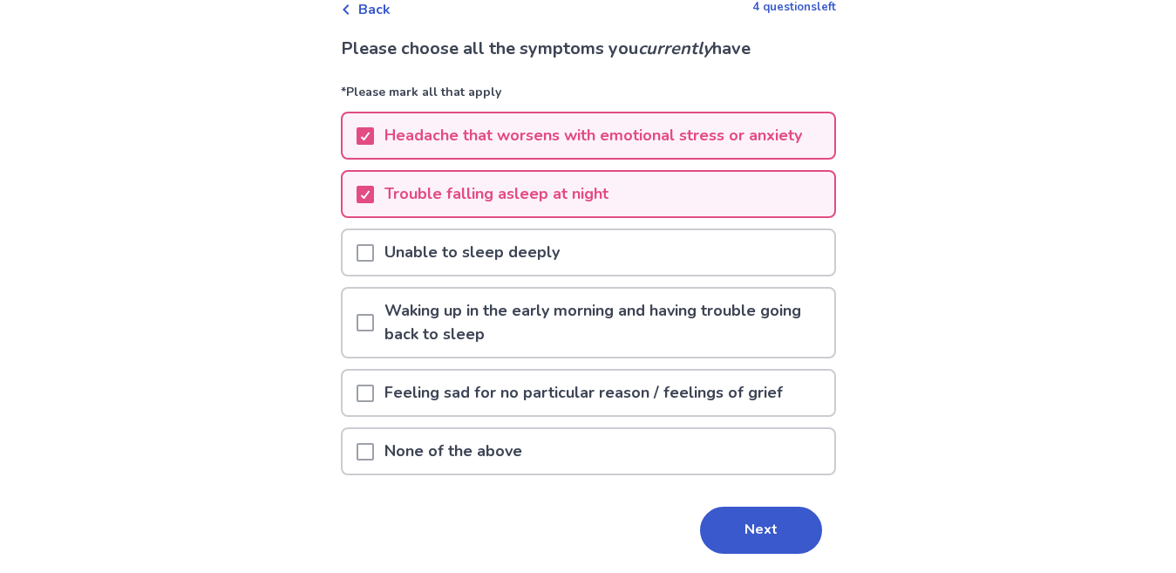
click at [364, 251] on span at bounding box center [364, 252] width 17 height 17
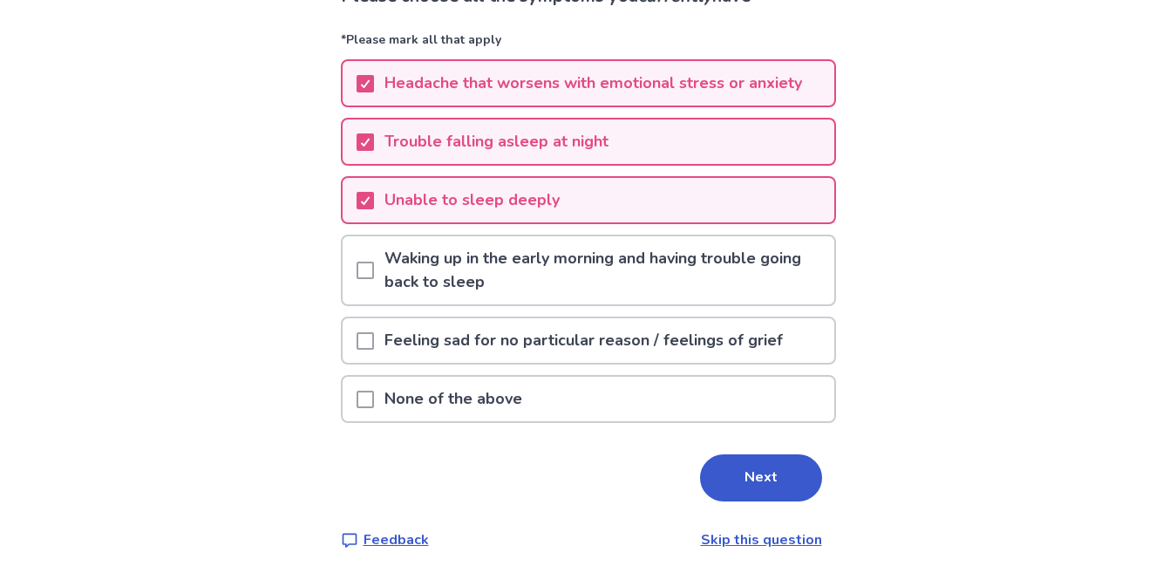
scroll to position [154, 0]
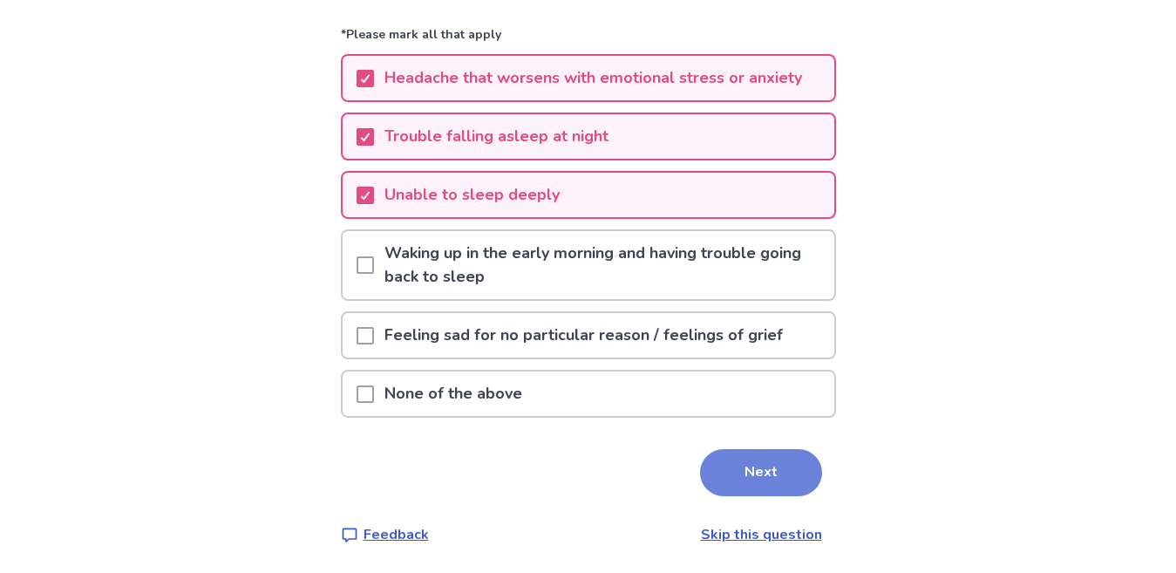
click at [743, 488] on button "Next" at bounding box center [761, 472] width 122 height 47
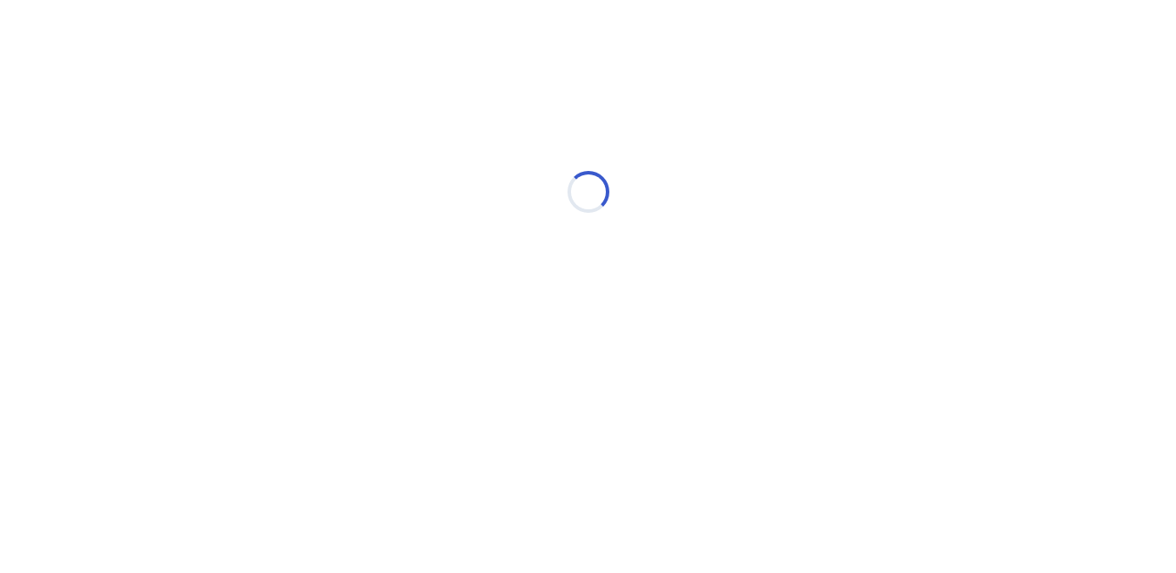
scroll to position [0, 0]
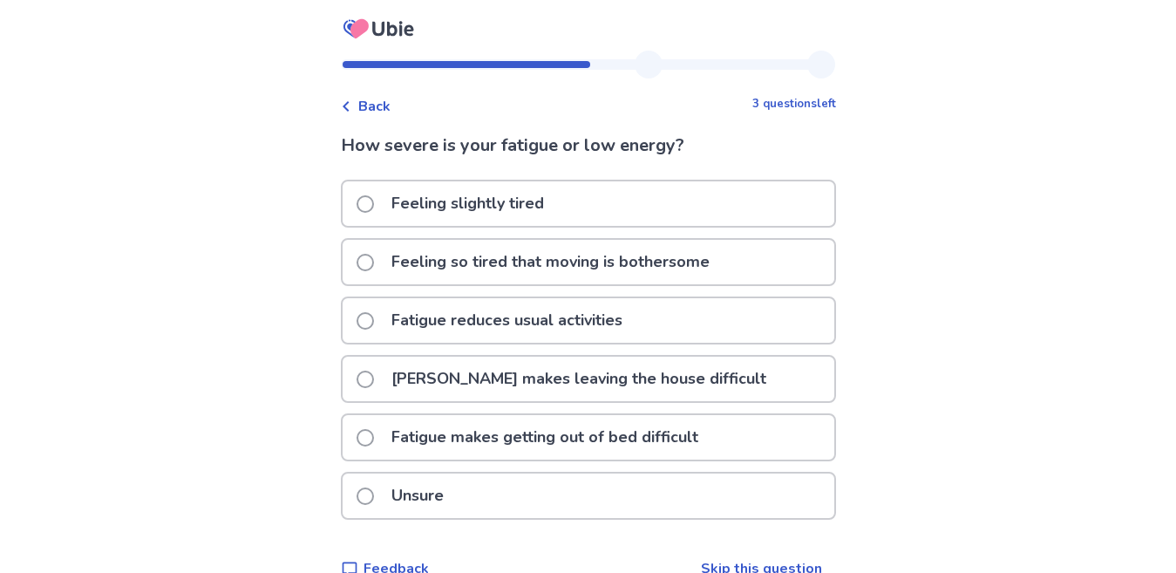
click at [358, 430] on label "Fatigue makes getting out of bed difficult" at bounding box center [532, 437] width 352 height 44
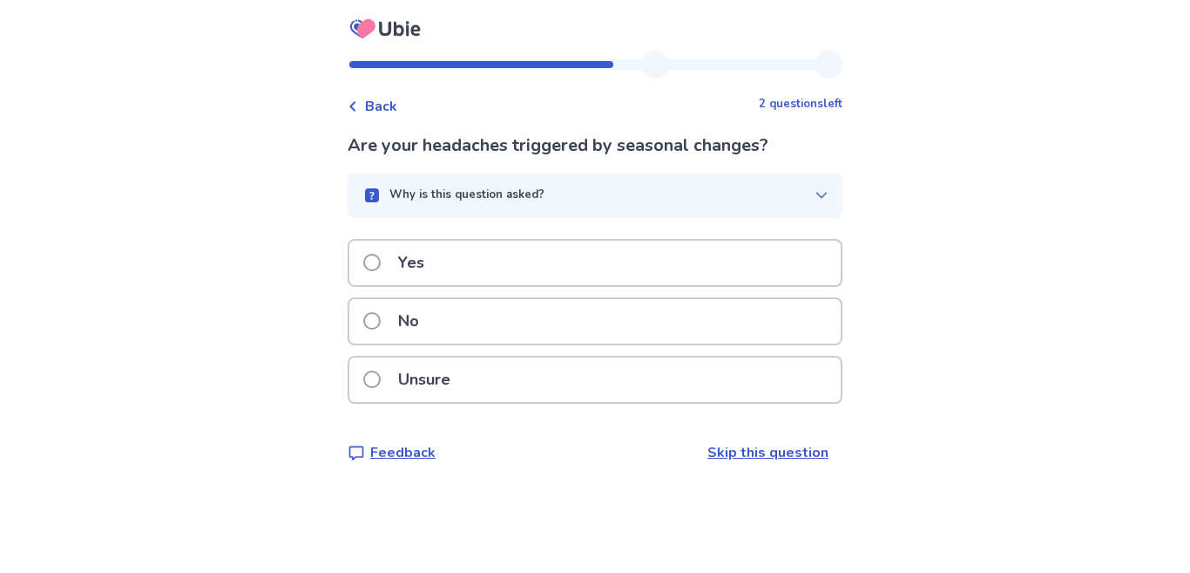
click at [372, 381] on span at bounding box center [371, 378] width 17 height 17
click at [371, 264] on span at bounding box center [371, 262] width 17 height 17
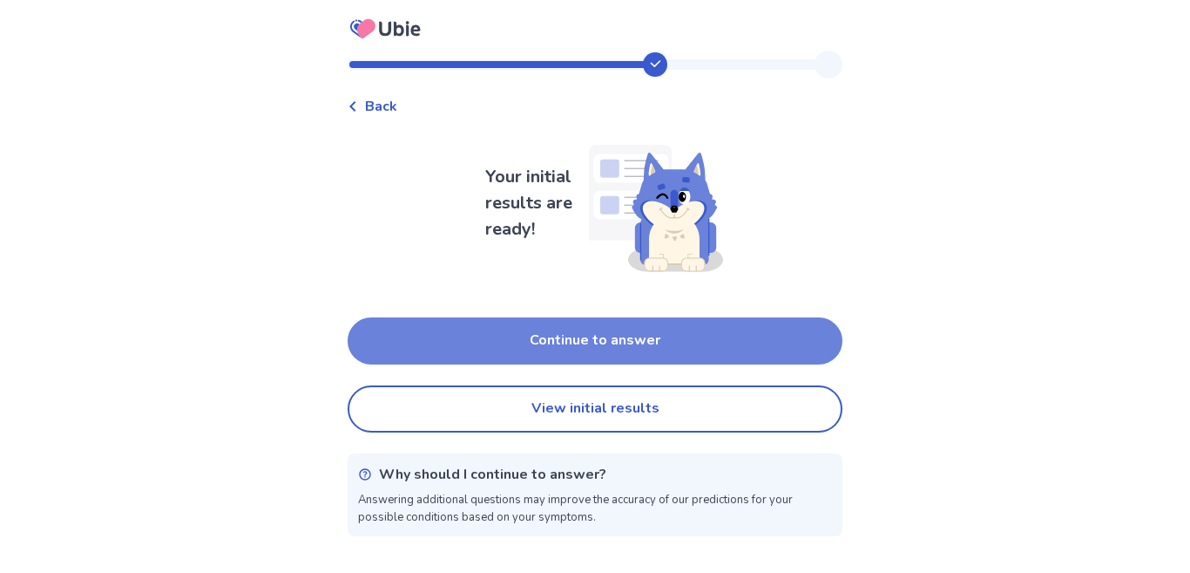
click at [632, 337] on button "Continue to answer" at bounding box center [595, 340] width 495 height 47
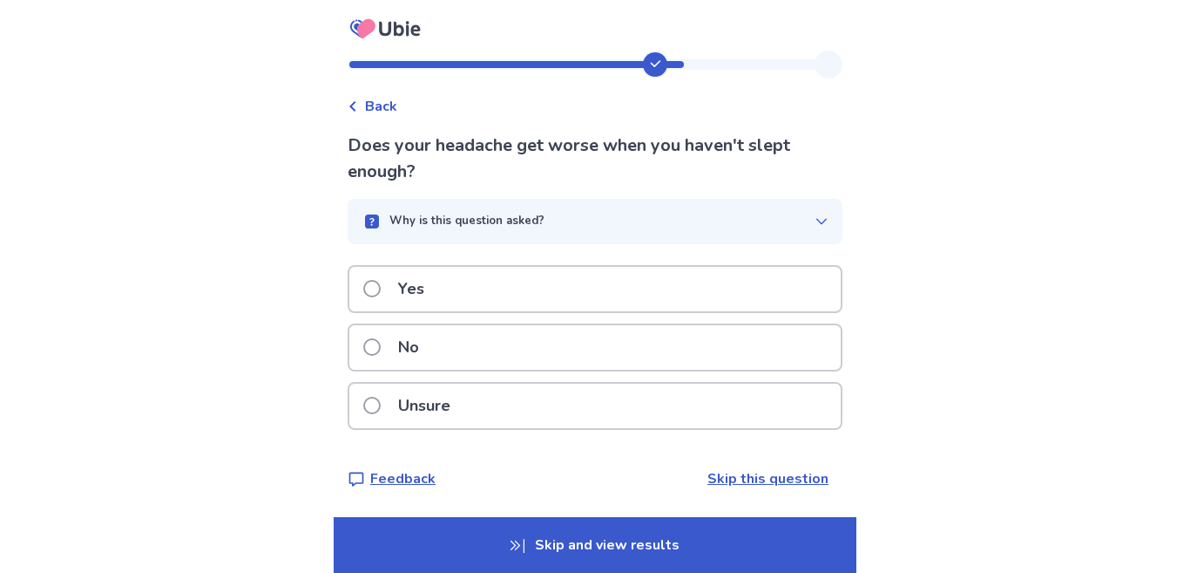
click at [370, 283] on span at bounding box center [371, 288] width 17 height 17
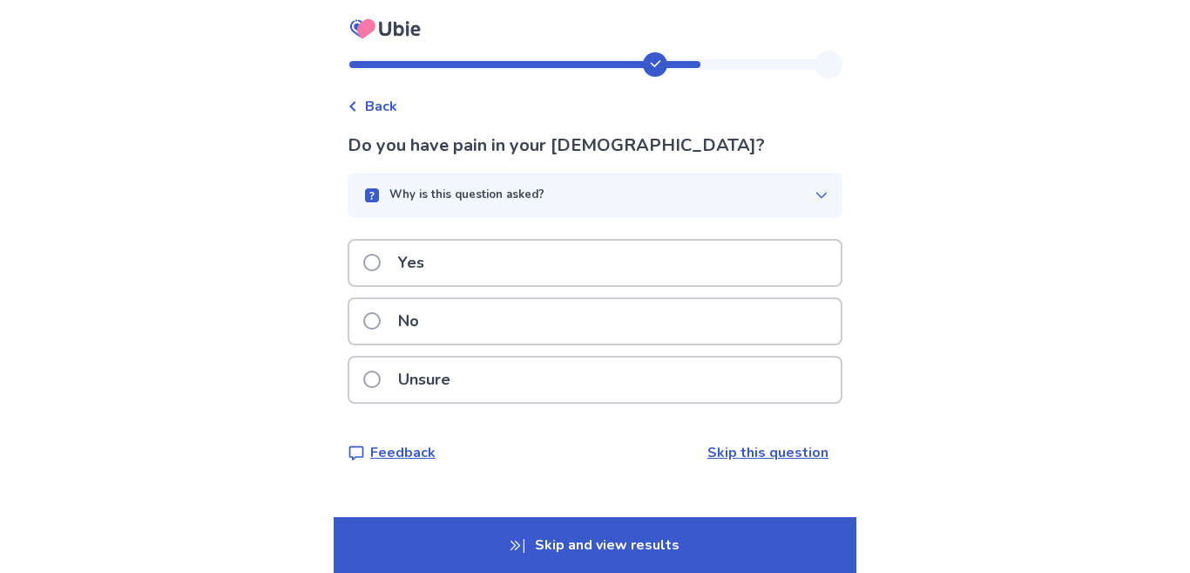
click at [369, 381] on span at bounding box center [371, 378] width 17 height 17
click at [376, 324] on span at bounding box center [371, 320] width 17 height 17
click at [378, 270] on label "Yes" at bounding box center [398, 263] width 71 height 44
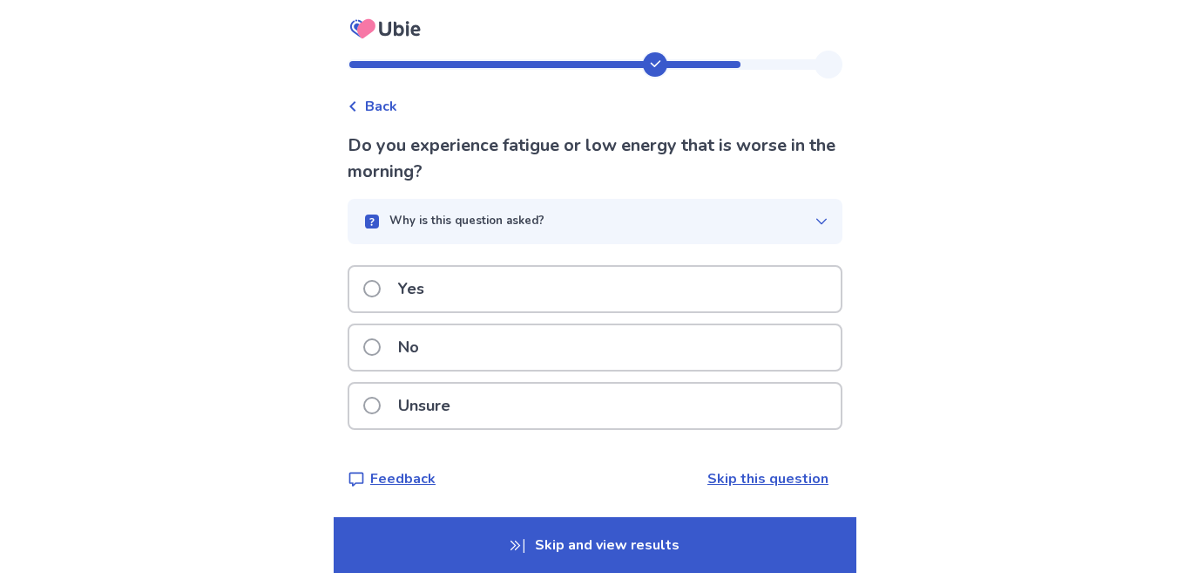
click at [376, 311] on div "Yes" at bounding box center [595, 289] width 495 height 48
click at [392, 288] on p "Yes" at bounding box center [411, 289] width 47 height 44
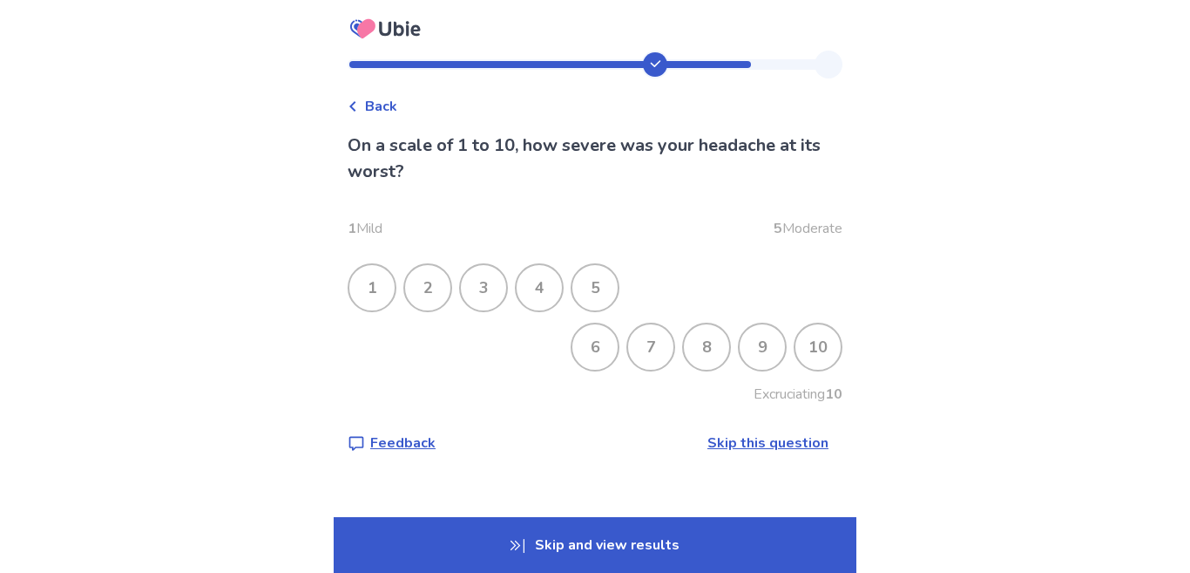
click at [719, 347] on div "8" at bounding box center [706, 346] width 45 height 45
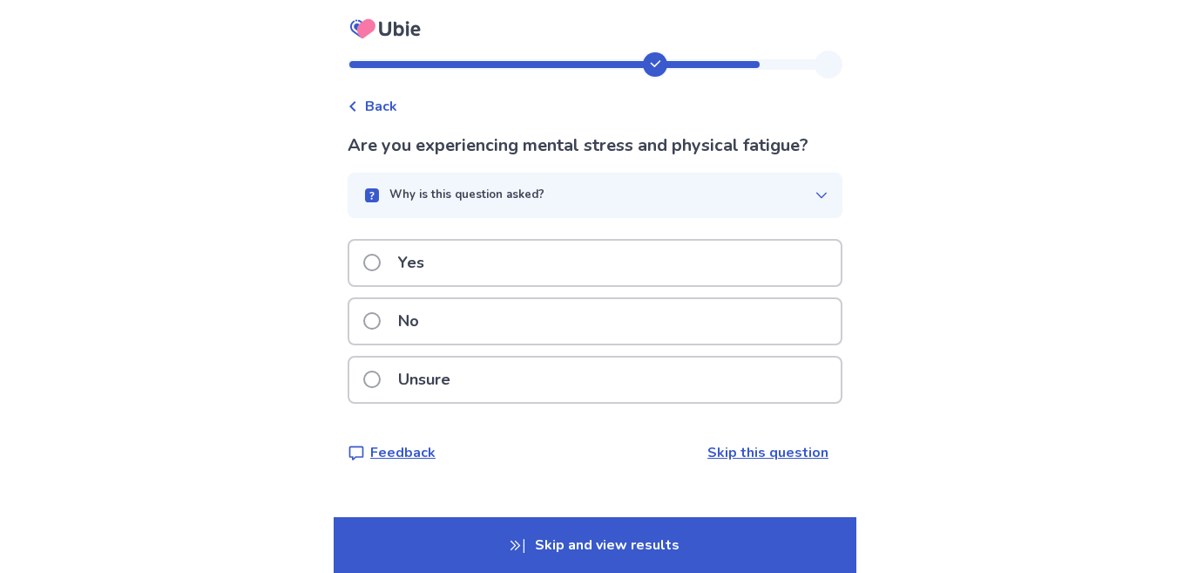
click at [515, 257] on div "Yes" at bounding box center [594, 263] width 491 height 44
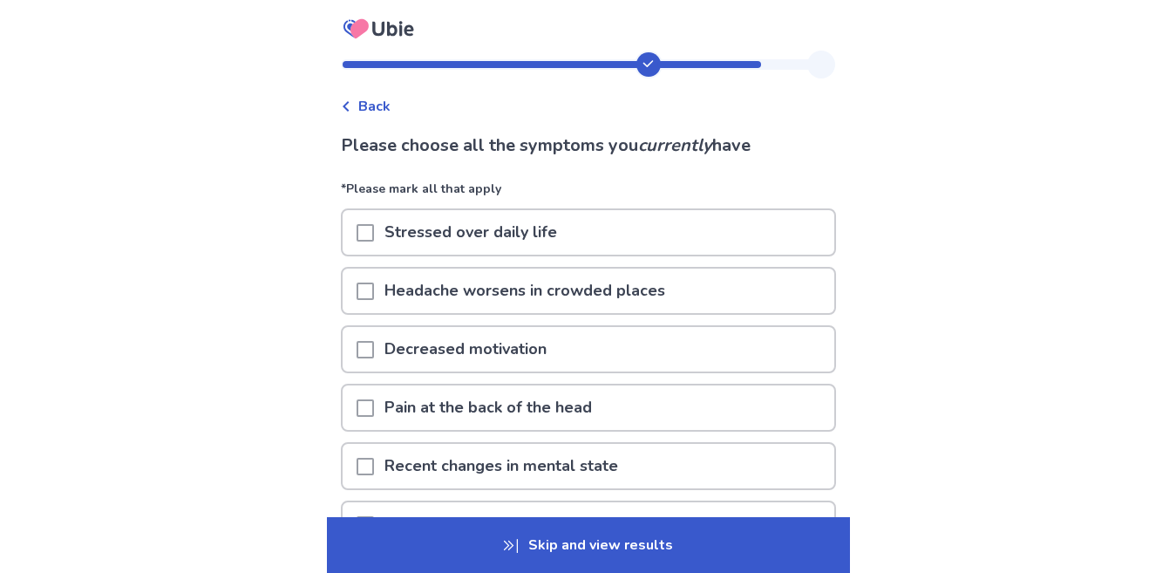
click at [361, 232] on span at bounding box center [364, 232] width 17 height 17
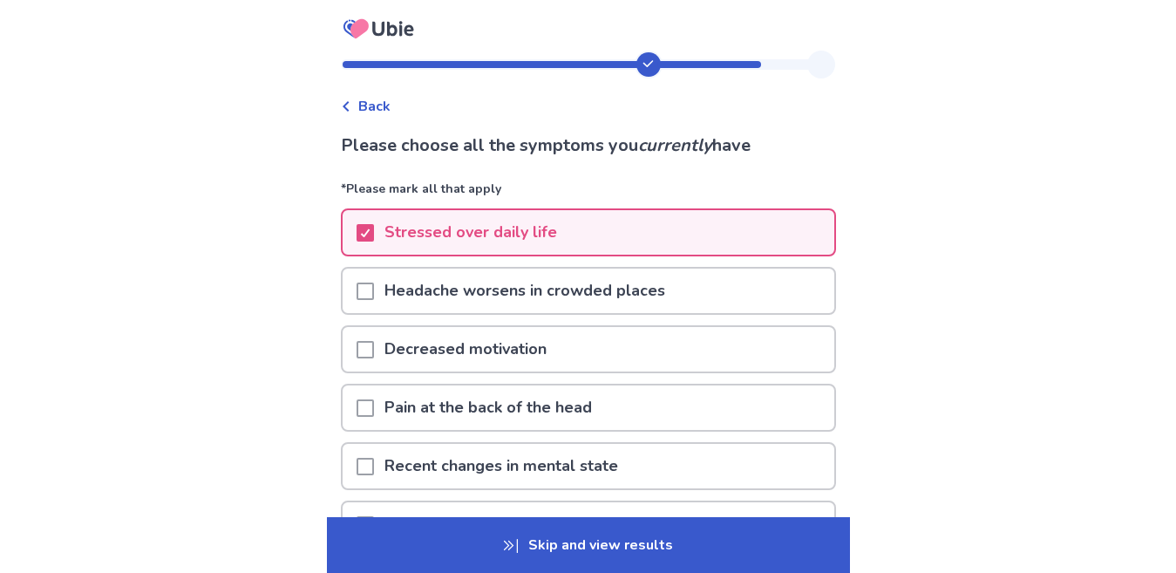
click at [363, 292] on span at bounding box center [364, 290] width 17 height 17
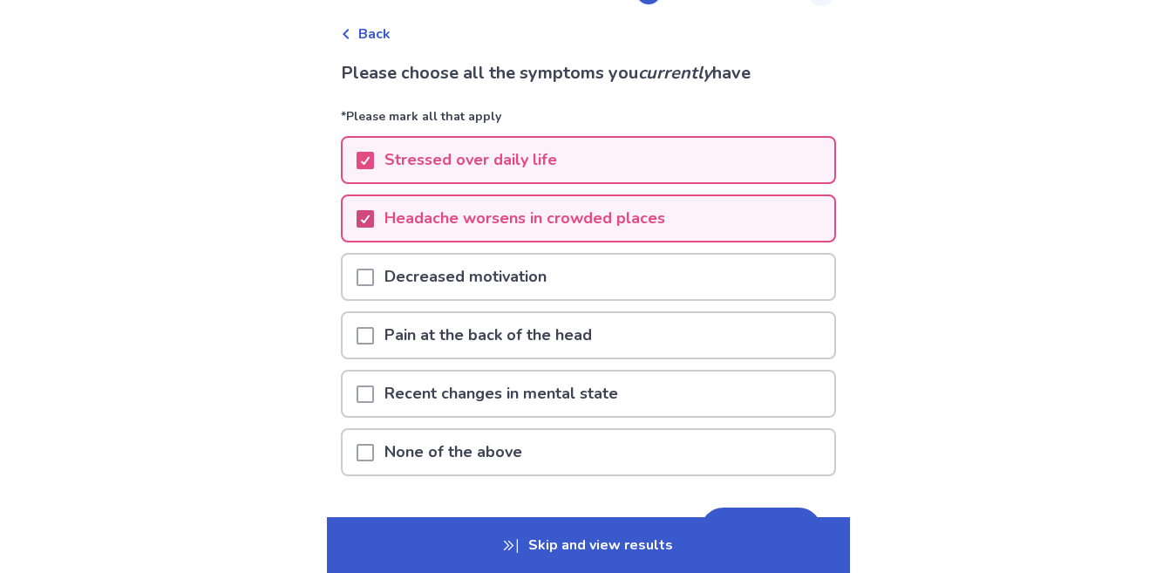
scroll to position [93, 0]
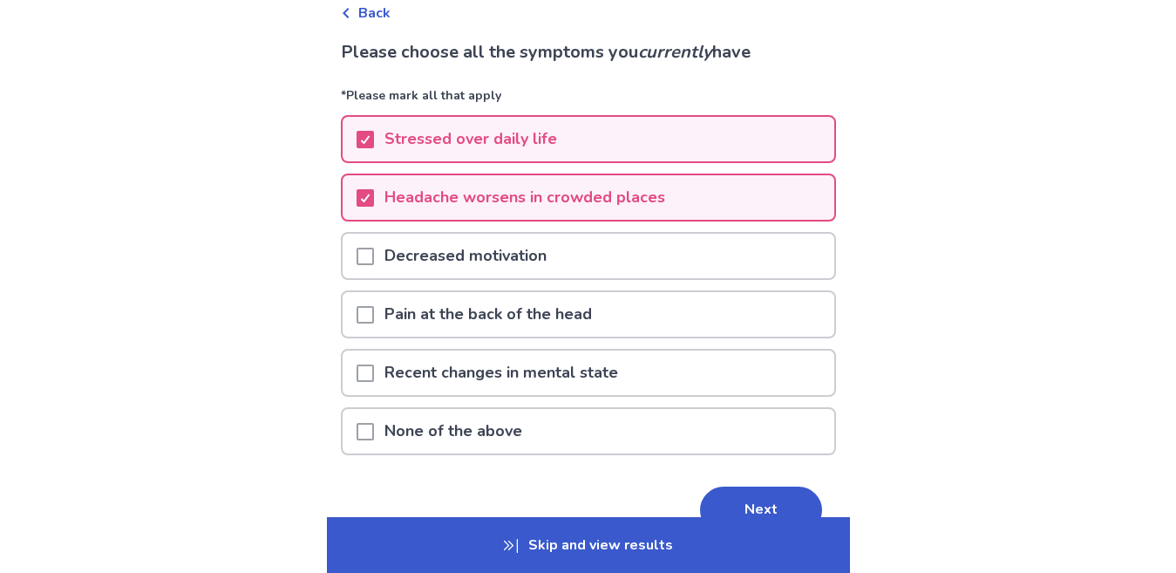
click at [374, 373] on p "Recent changes in mental state" at bounding box center [501, 372] width 254 height 44
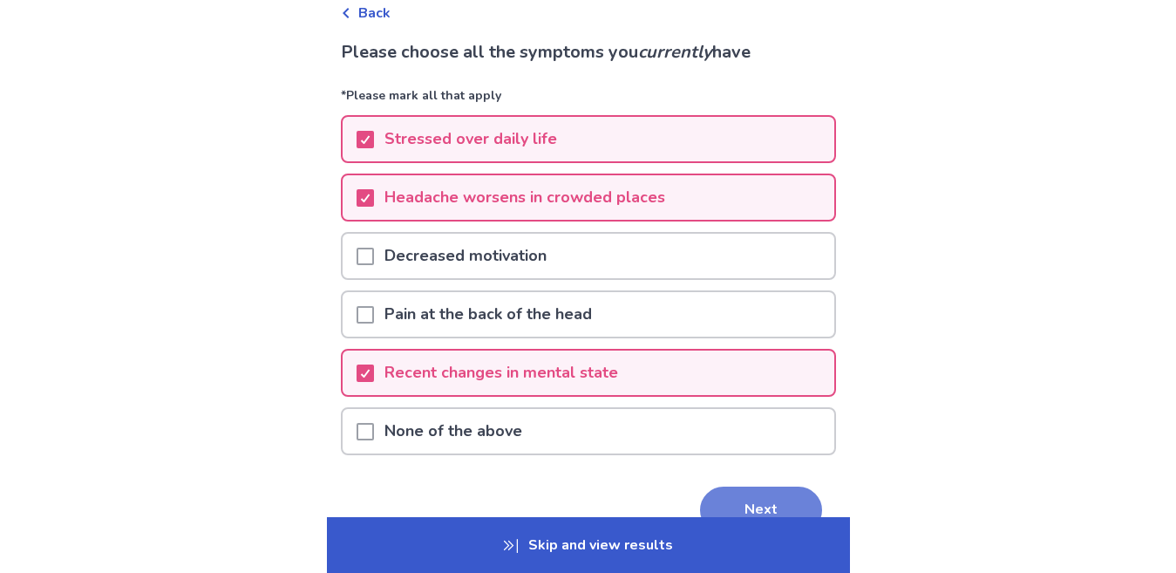
click at [744, 505] on button "Next" at bounding box center [761, 509] width 122 height 47
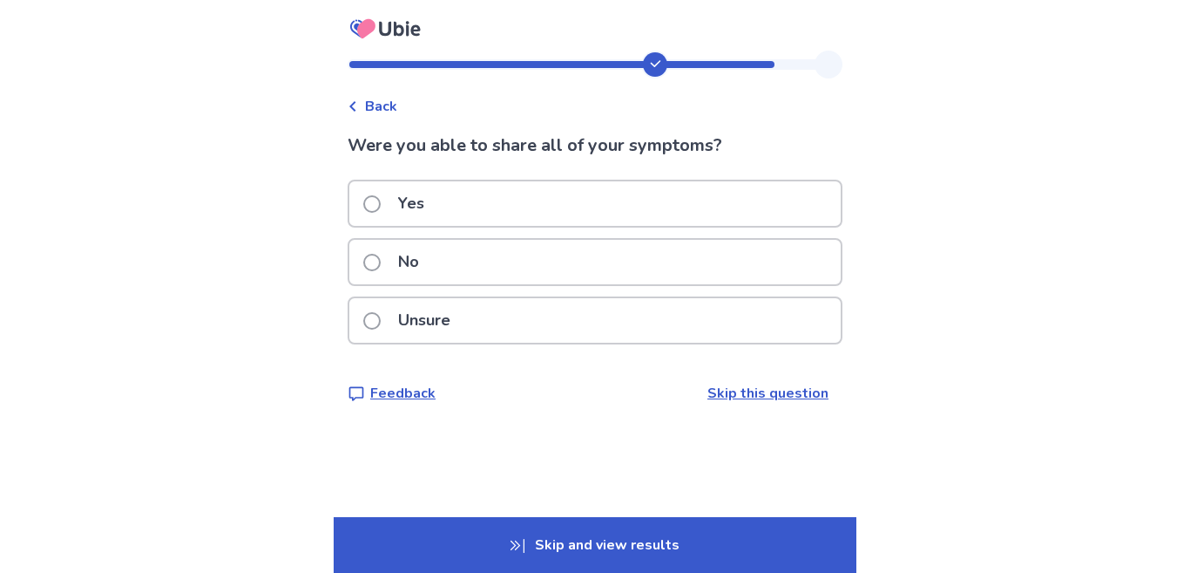
click at [437, 209] on div "Yes" at bounding box center [594, 203] width 491 height 44
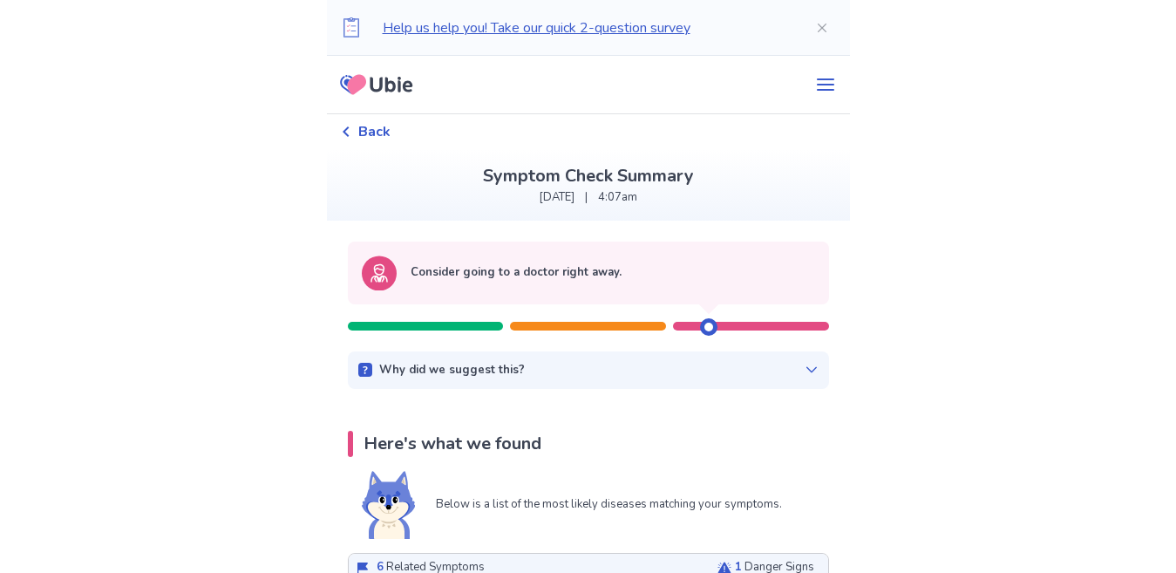
click at [805, 367] on icon at bounding box center [811, 369] width 14 height 14
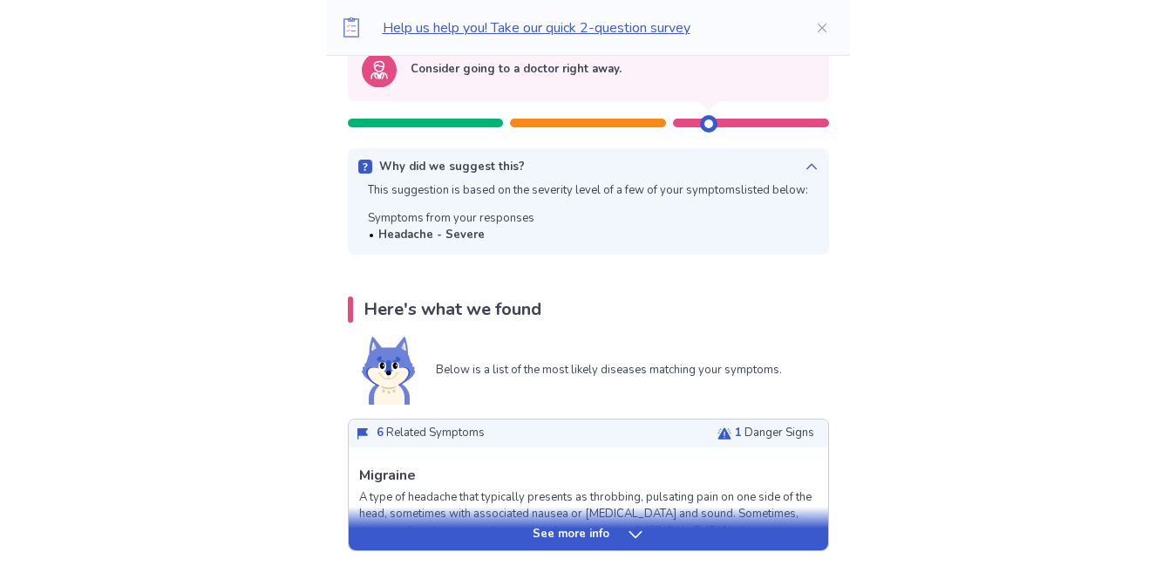
scroll to position [360, 0]
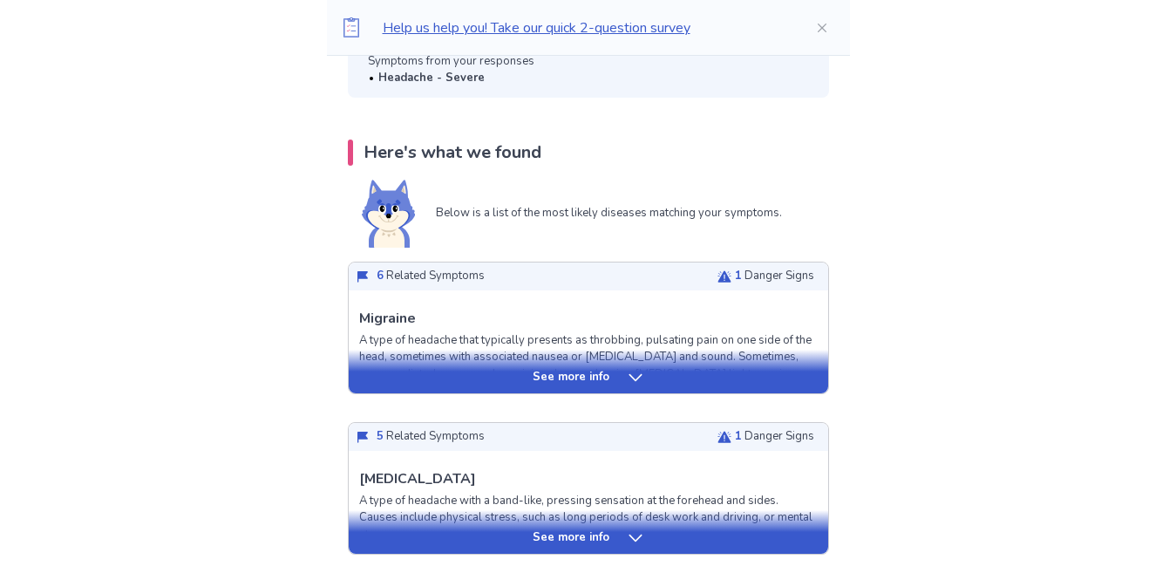
click at [730, 277] on icon at bounding box center [724, 276] width 14 height 14
click at [669, 369] on div "See more info" at bounding box center [588, 377] width 479 height 17
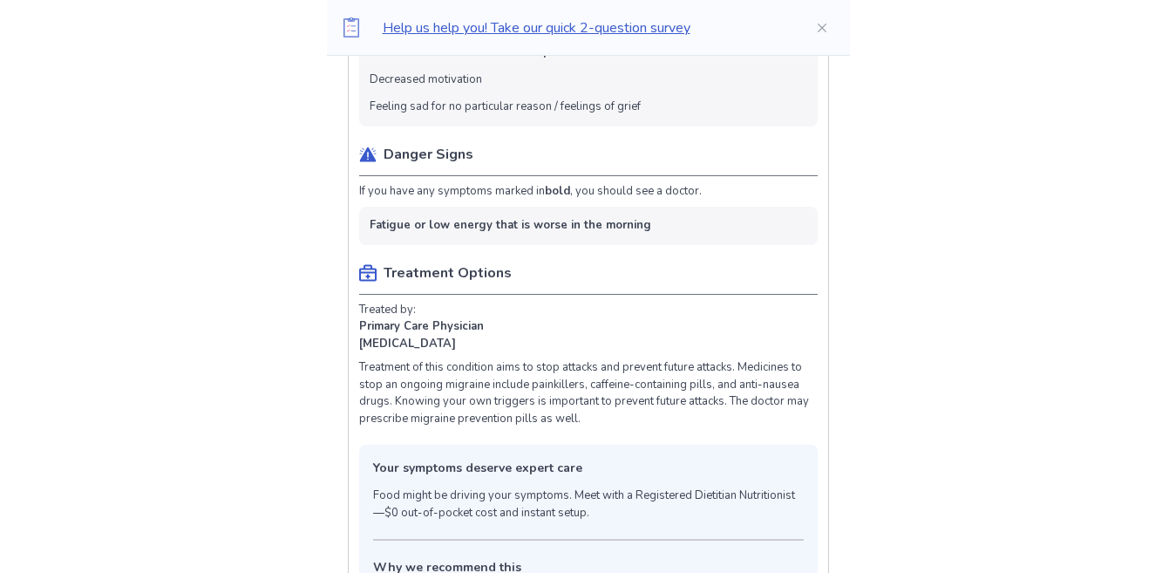
scroll to position [1034, 0]
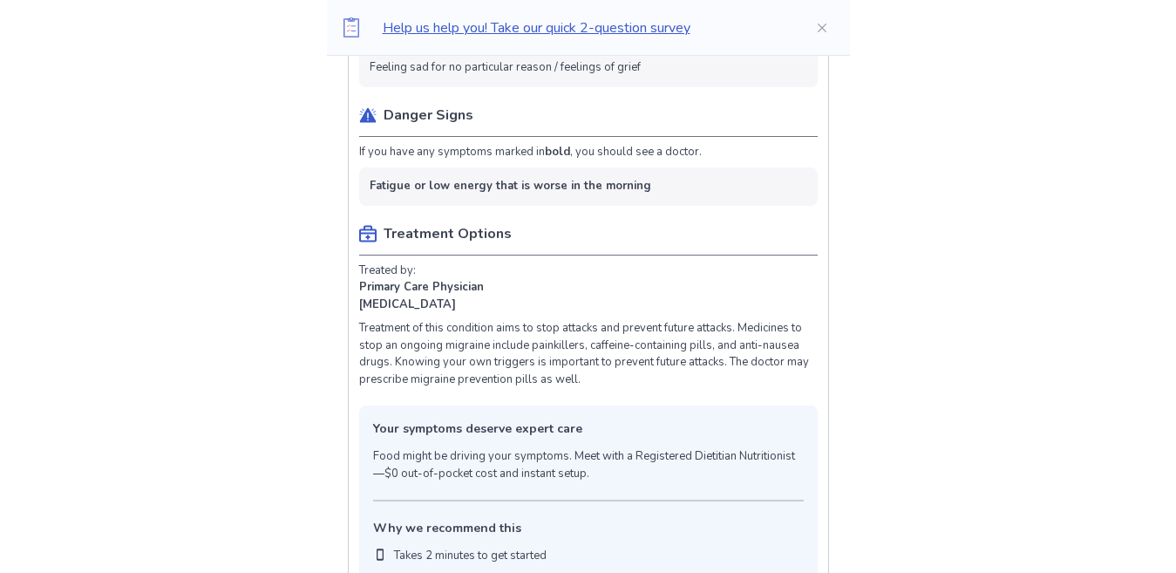
click at [844, 372] on div "Here's what we found Below is a list of the most likely diseases matching your …" at bounding box center [588, 527] width 523 height 2125
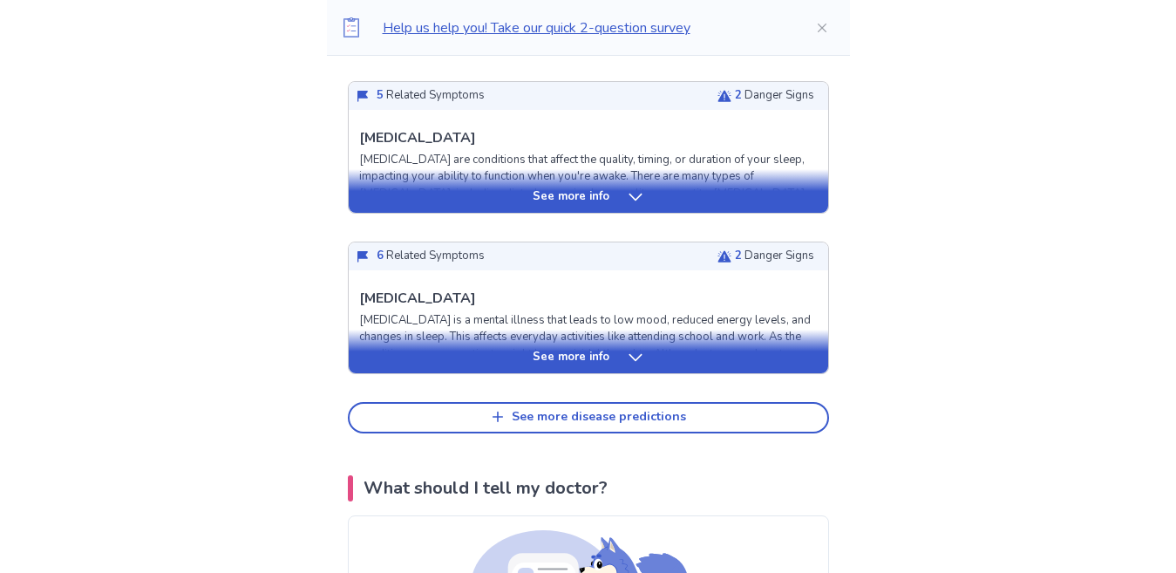
scroll to position [2210, 0]
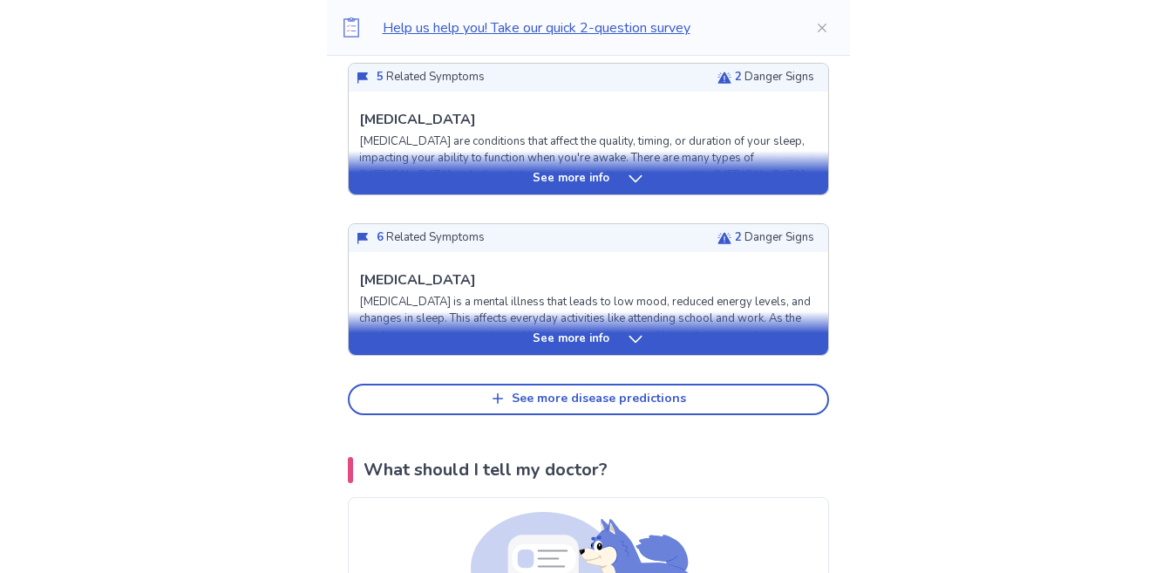
click at [695, 173] on div "See more info" at bounding box center [588, 178] width 479 height 17
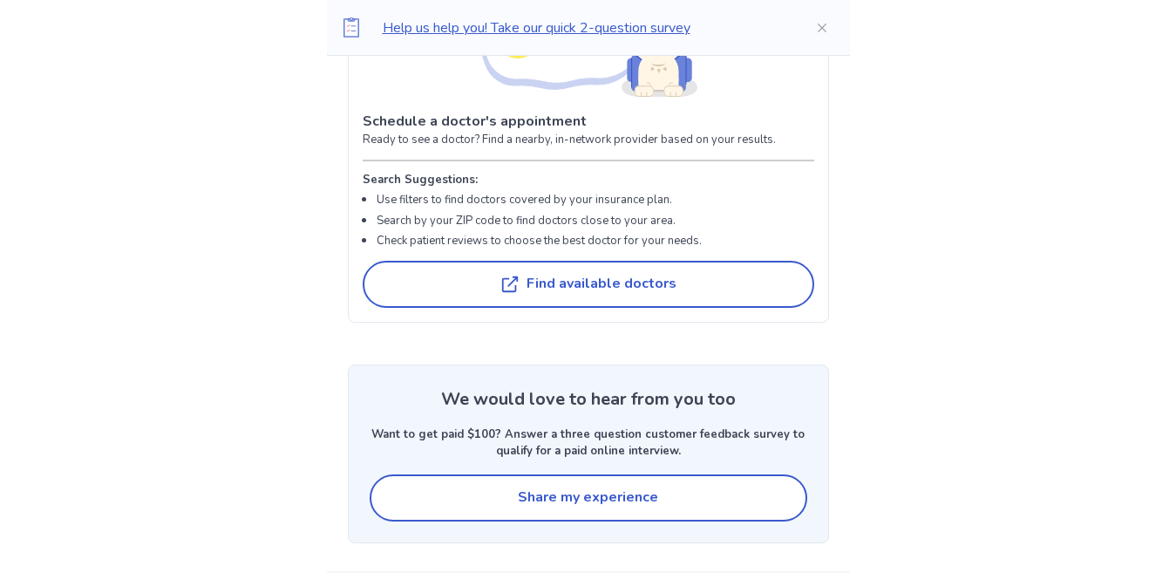
scroll to position [6553, 0]
